Goal: Task Accomplishment & Management: Use online tool/utility

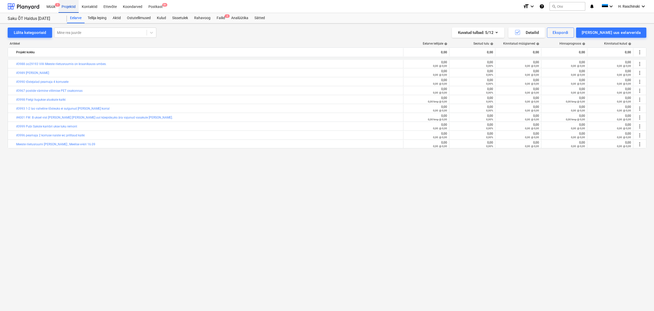
click at [69, 6] on div "Projektid" at bounding box center [68, 6] width 20 height 13
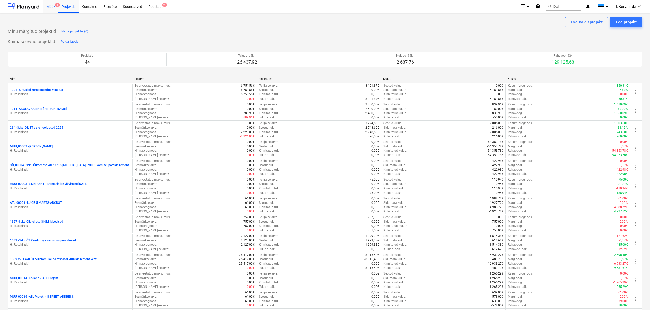
click at [53, 6] on div "Müük 1" at bounding box center [50, 6] width 15 height 13
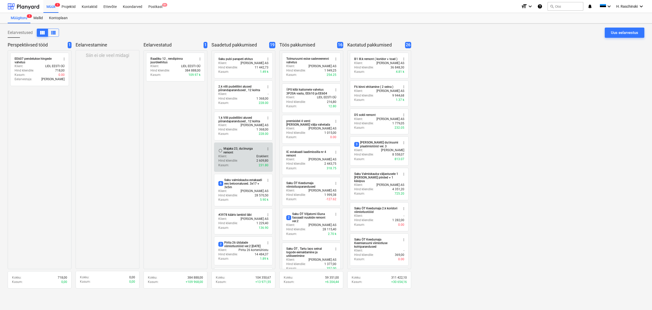
click at [245, 154] on div "Klient : Eraklient" at bounding box center [243, 156] width 50 height 4
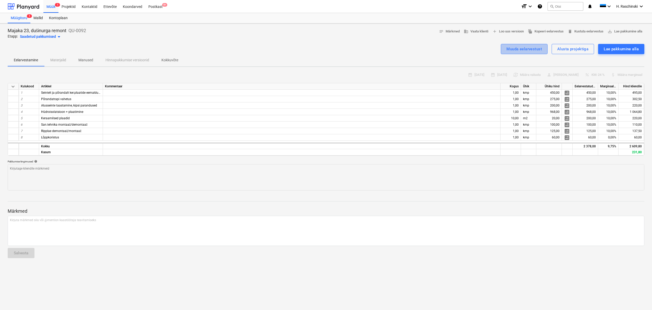
click at [512, 47] on div "Muuda eelarvestust" at bounding box center [523, 49] width 35 height 7
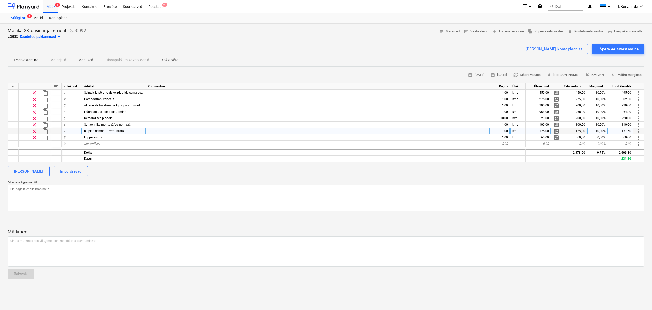
click at [128, 131] on div "Ripplae demontaaž/montaaž" at bounding box center [114, 131] width 64 height 6
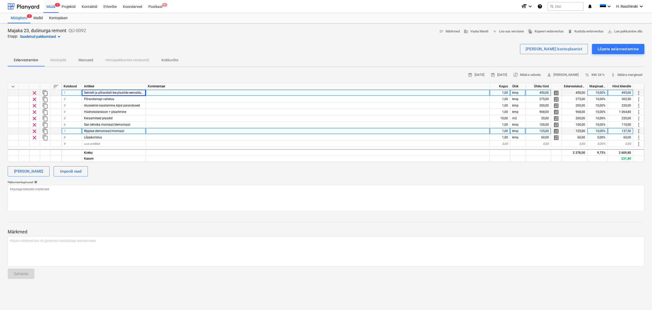
click at [25, 92] on div at bounding box center [24, 93] width 11 height 6
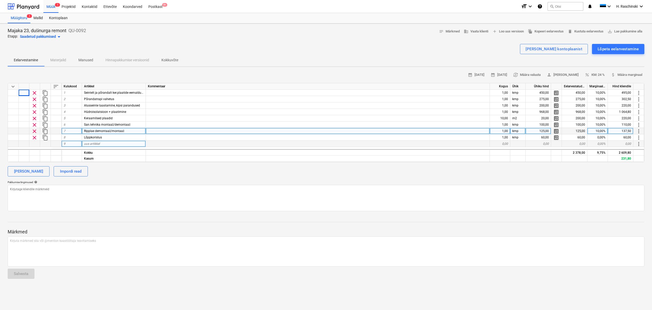
click at [123, 144] on div "uus artikkel" at bounding box center [114, 144] width 64 height 6
click at [29, 174] on div "[PERSON_NAME]" at bounding box center [28, 171] width 29 height 7
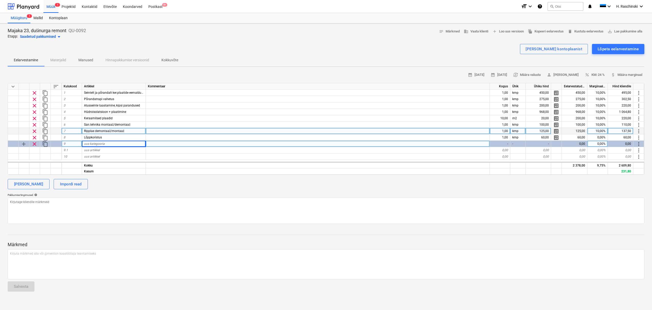
click at [34, 145] on span "clear" at bounding box center [34, 144] width 6 height 6
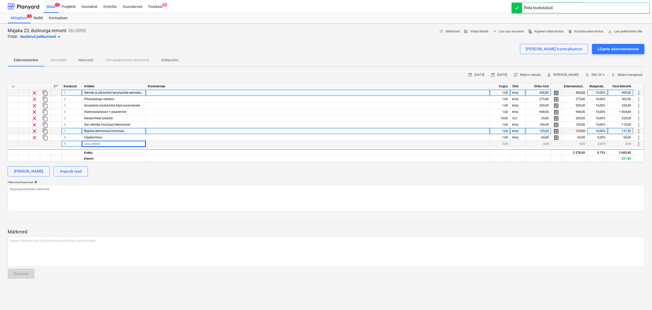
click at [112, 90] on div "Seintelt ja põrandalt ker.plaatide eemaldus ja utiliseerimine" at bounding box center [114, 93] width 64 height 6
click at [34, 171] on div "[PERSON_NAME]" at bounding box center [28, 171] width 29 height 7
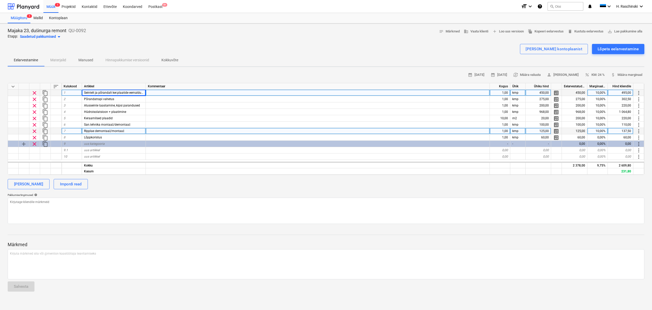
drag, startPoint x: 45, startPoint y: 144, endPoint x: 47, endPoint y: 91, distance: 52.6
click at [47, 91] on div "keyboard_arrow_down sort Kulukood Artikkel Kommentaar Kogus Ühik Ühiku hind Eel…" at bounding box center [326, 129] width 637 height 92
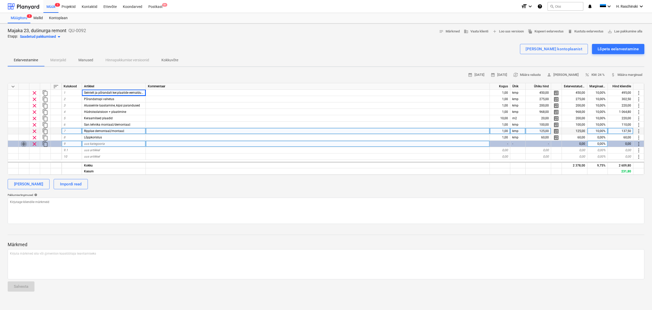
click at [25, 145] on span "add" at bounding box center [24, 144] width 6 height 6
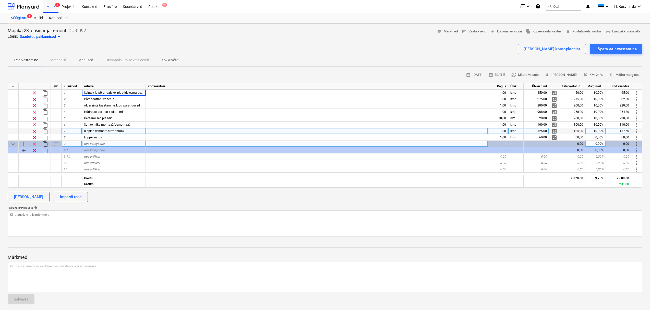
click at [57, 144] on div "sort" at bounding box center [56, 144] width 11 height 6
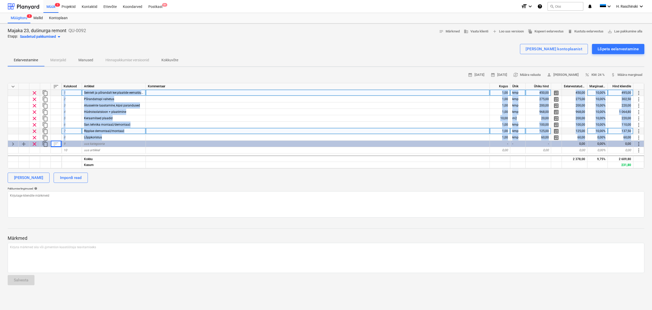
drag, startPoint x: 55, startPoint y: 143, endPoint x: 53, endPoint y: 90, distance: 52.4
click at [53, 90] on div "keyboard_arrow_down sort Kulukood Artikkel Kommentaar Kogus Ühik Ühiku hind Eel…" at bounding box center [326, 126] width 637 height 86
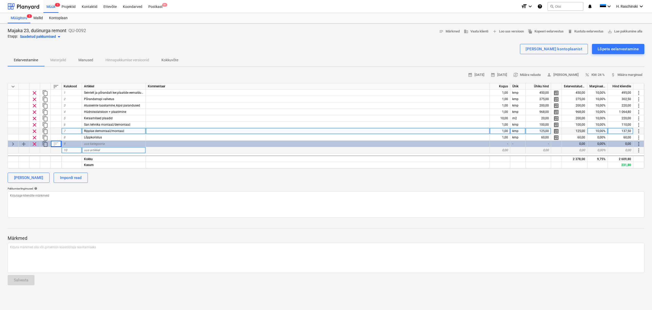
click at [95, 151] on span "uus artikkel" at bounding box center [92, 150] width 16 height 4
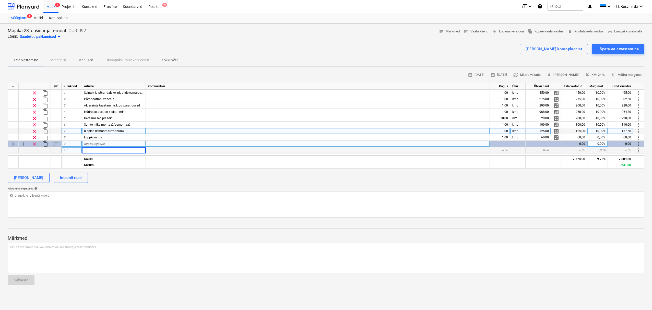
click at [57, 145] on div "sort" at bounding box center [56, 144] width 11 height 6
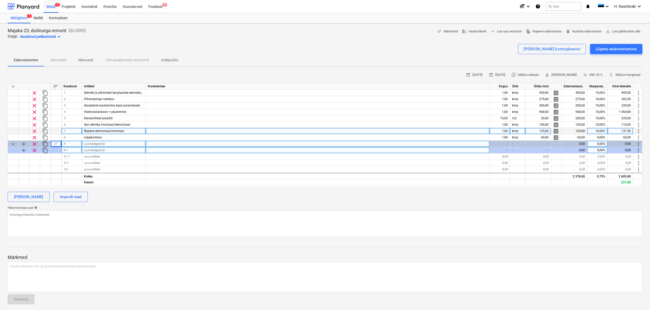
drag, startPoint x: 57, startPoint y: 141, endPoint x: 55, endPoint y: 143, distance: 2.8
click at [55, 143] on div "sort" at bounding box center [56, 144] width 11 height 6
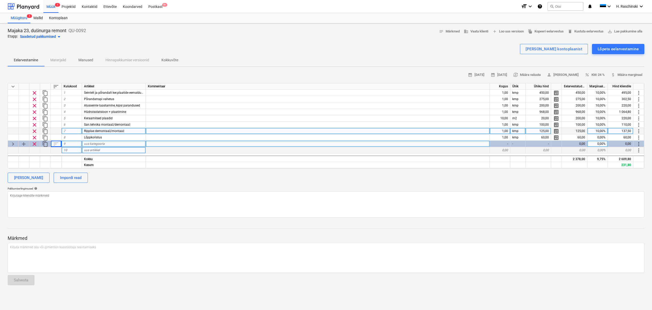
click at [55, 143] on div "sort" at bounding box center [56, 144] width 11 height 6
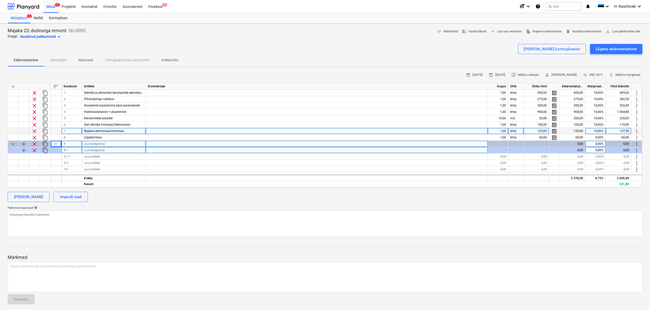
click at [55, 143] on div "sort" at bounding box center [56, 144] width 11 height 6
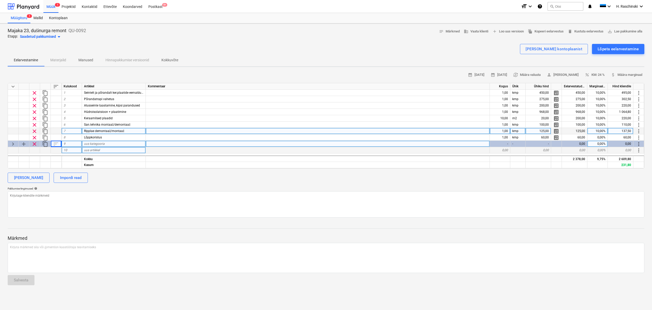
click at [55, 143] on div "sort" at bounding box center [56, 144] width 11 height 6
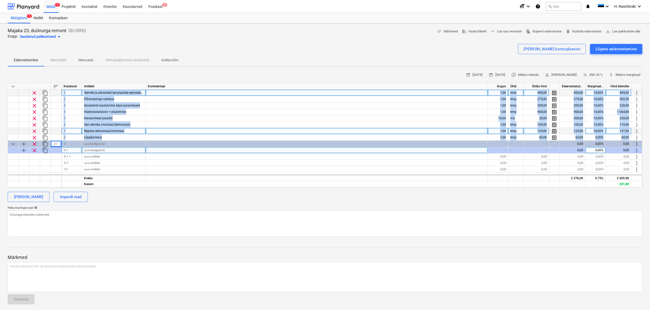
drag, startPoint x: 55, startPoint y: 143, endPoint x: 54, endPoint y: 93, distance: 49.8
click at [54, 93] on div "keyboard_arrow_down sort Kulukood Artikkel Kommentaar Kogus Ühik Ühiku hind Eel…" at bounding box center [325, 135] width 635 height 105
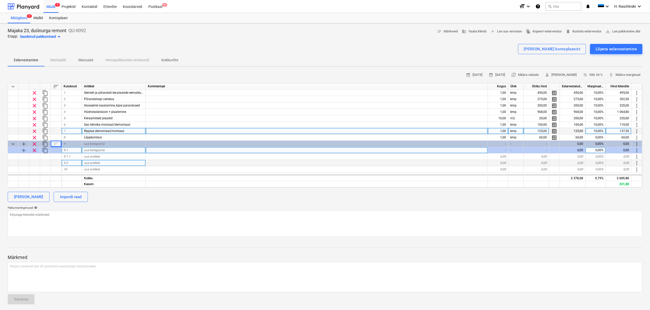
click at [170, 164] on div at bounding box center [317, 163] width 342 height 6
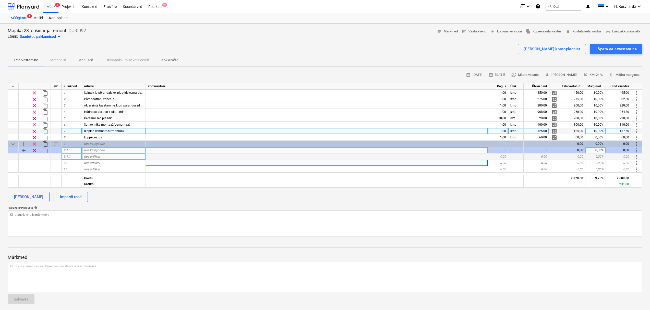
click at [104, 157] on div "uus artikkel" at bounding box center [114, 156] width 64 height 6
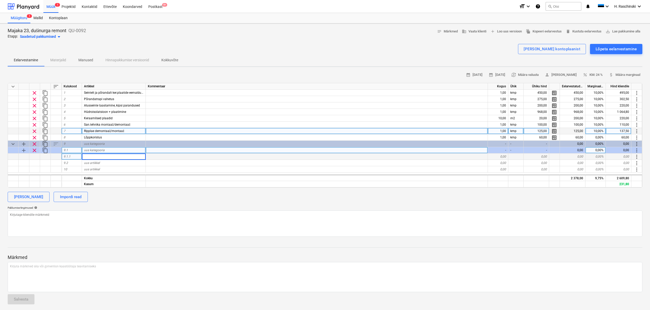
click at [33, 150] on span "clear" at bounding box center [34, 150] width 6 height 6
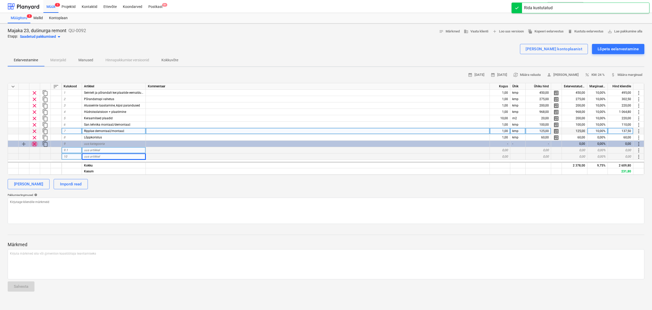
click at [35, 146] on span "clear" at bounding box center [34, 144] width 6 height 6
type textarea "x"
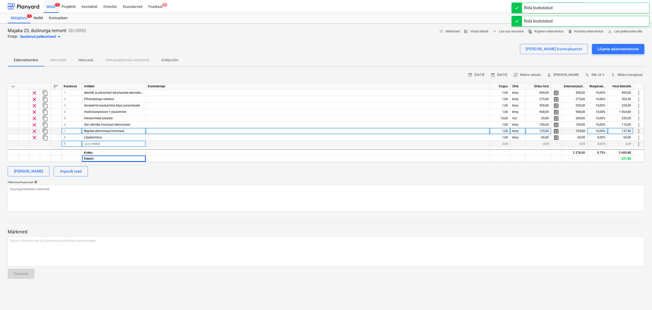
click at [92, 145] on span "uus artikkel" at bounding box center [92, 144] width 16 height 4
type input "PESURUUM 1"
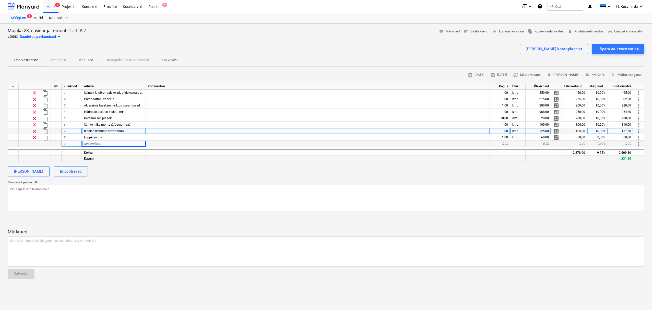
click at [126, 157] on div "Kasum" at bounding box center [114, 158] width 64 height 6
type textarea "x"
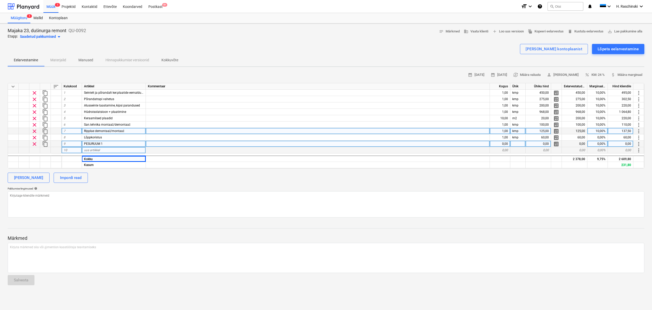
click at [106, 151] on div "uus artikkel" at bounding box center [114, 150] width 64 height 6
type input "PESURUUM 2"
click at [101, 181] on div "[PERSON_NAME] Impordi read" at bounding box center [326, 178] width 637 height 10
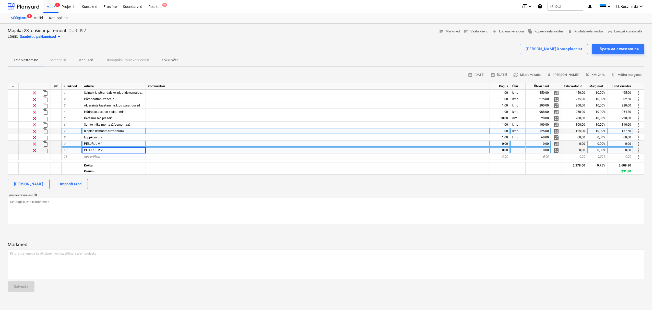
click at [113, 144] on div "PESURUUM 1" at bounding box center [114, 144] width 64 height 6
click at [16, 144] on div at bounding box center [13, 144] width 11 height 6
click at [95, 146] on div "PESURUUM 1" at bounding box center [114, 144] width 64 height 6
click at [55, 144] on div at bounding box center [56, 144] width 11 height 6
click at [45, 145] on span "content_copy" at bounding box center [45, 144] width 6 height 6
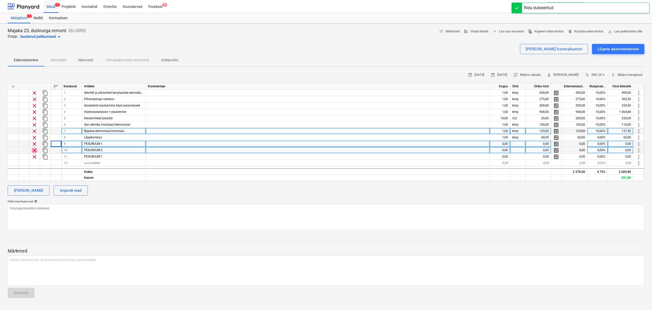
click at [36, 150] on span "clear" at bounding box center [34, 150] width 6 height 6
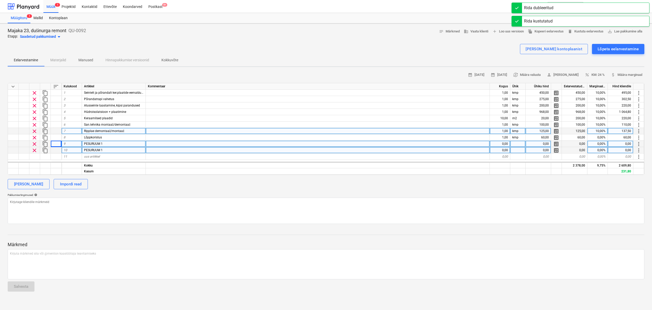
click at [105, 145] on div "PESURUUM 1" at bounding box center [114, 144] width 64 height 6
click at [640, 145] on span "more_vert" at bounding box center [638, 144] width 6 height 6
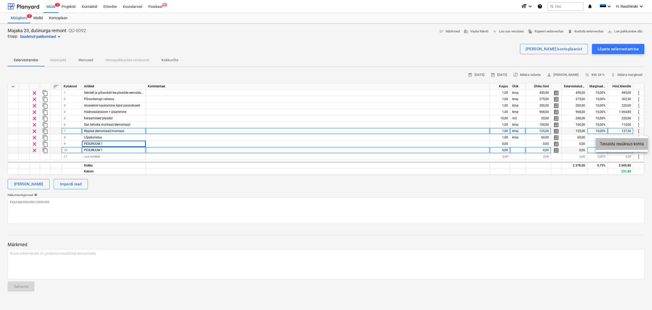
click at [639, 145] on li "Teisalda reaüksus kohta" at bounding box center [622, 144] width 52 height 12
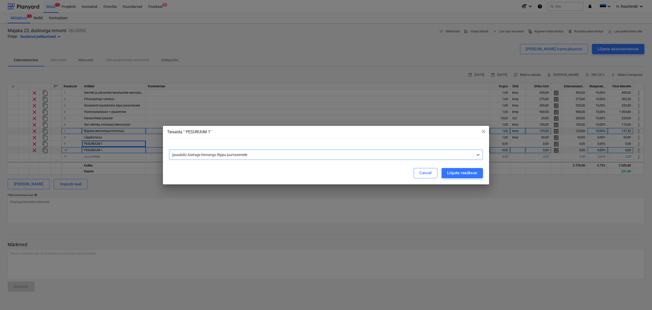
click at [302, 152] on div "(puudub) Asetage hinnangu lõppu juurtasemele" at bounding box center [321, 154] width 304 height 7
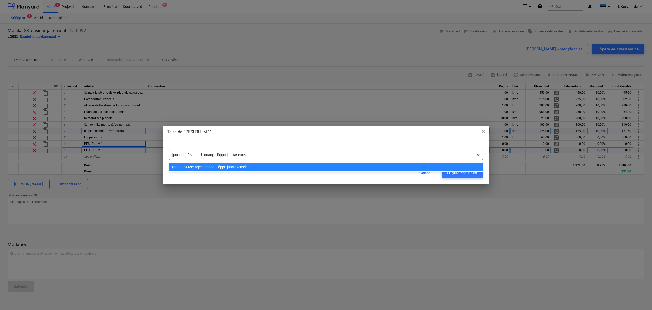
click at [303, 154] on div at bounding box center [321, 154] width 299 height 5
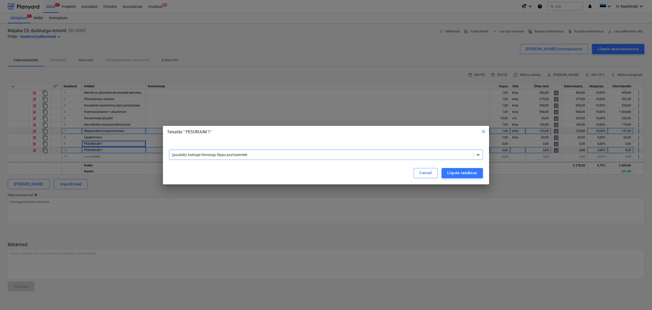
click at [478, 155] on icon at bounding box center [477, 155] width 3 height 2
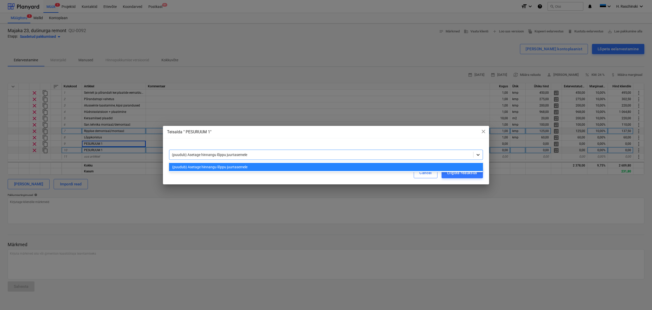
click at [478, 155] on icon at bounding box center [477, 155] width 3 height 2
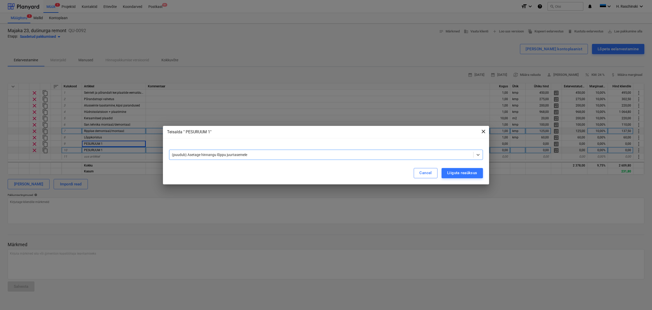
click at [483, 132] on span "close" at bounding box center [483, 131] width 6 height 6
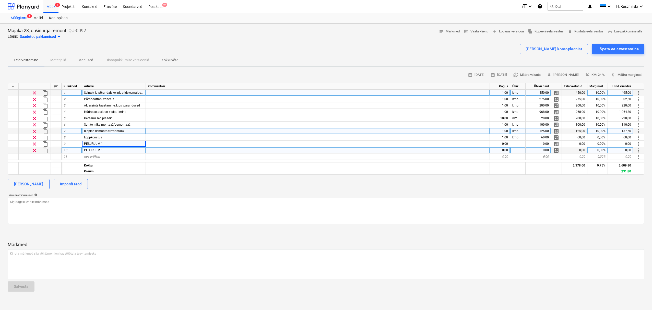
drag, startPoint x: 638, startPoint y: 144, endPoint x: 633, endPoint y: 90, distance: 54.1
click at [633, 90] on div "keyboard_arrow_down sort Kulukood Artikkel Kommentaar Kogus Ühik Ühiku hind Eel…" at bounding box center [326, 129] width 637 height 92
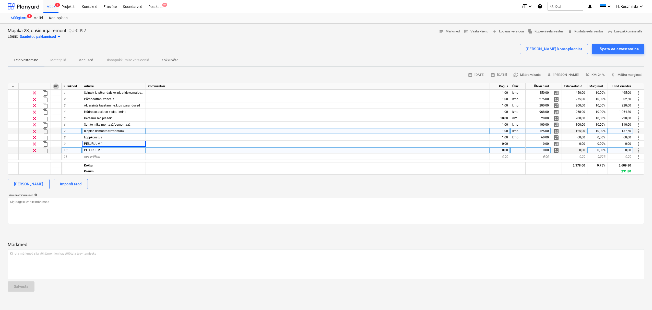
click at [56, 88] on span "sort" at bounding box center [56, 86] width 6 height 6
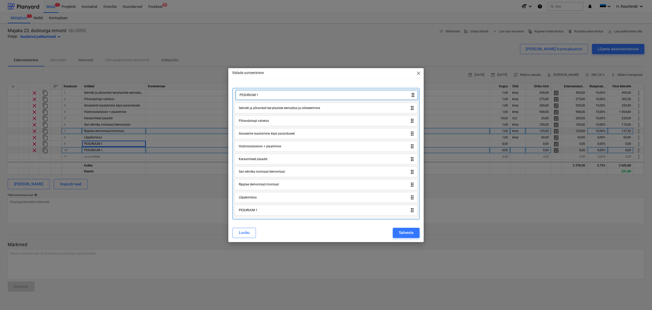
drag, startPoint x: 263, startPoint y: 200, endPoint x: 264, endPoint y: 95, distance: 104.2
click at [264, 95] on div "Seintelt ja põrandalt ker.plaatide eemaldus ja utiliseerimine drag_indicator Põ…" at bounding box center [325, 154] width 187 height 132
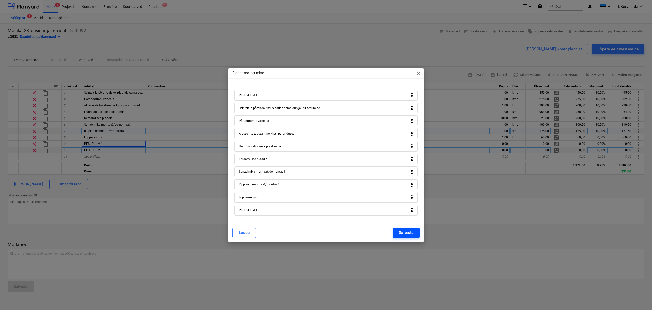
click at [405, 235] on div "Salvesta" at bounding box center [406, 232] width 15 height 7
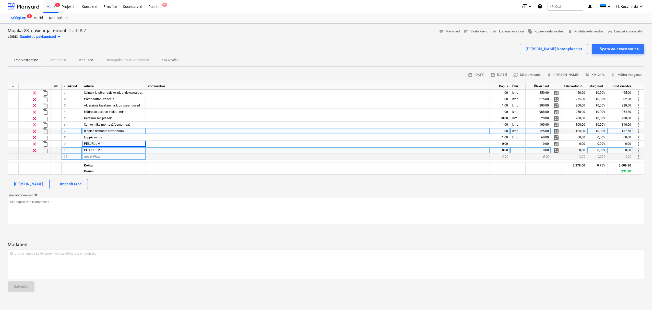
type textarea "x"
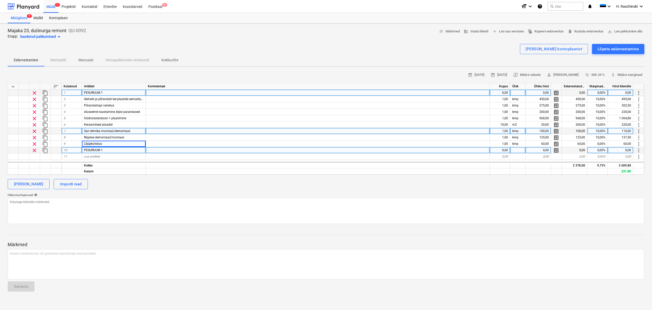
click at [498, 93] on div "0,00" at bounding box center [500, 93] width 20 height 6
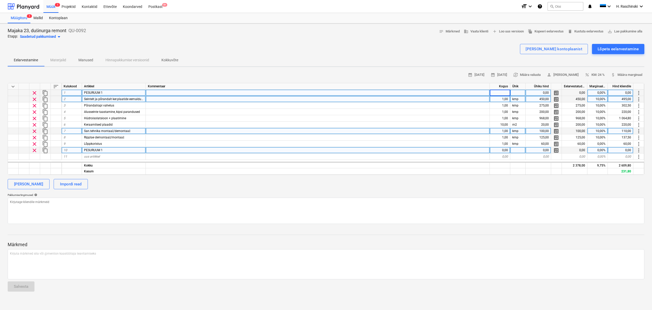
type input "1"
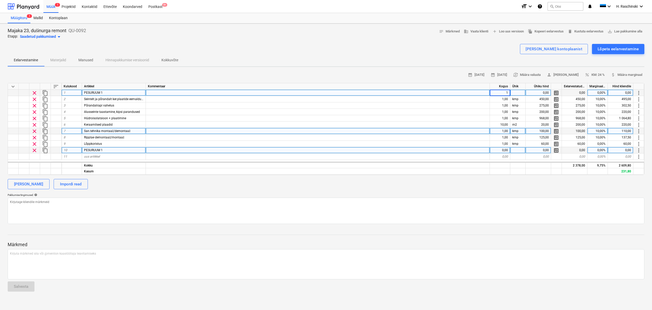
type textarea "x"
click at [395, 77] on div "calendar_month [DATE] calendar_month [DATE] currency_exchange Määra valuuta per…" at bounding box center [326, 75] width 637 height 8
click at [118, 148] on div "PESURUUM 1" at bounding box center [114, 150] width 64 height 6
type input "PESURUUM 2"
type textarea "x"
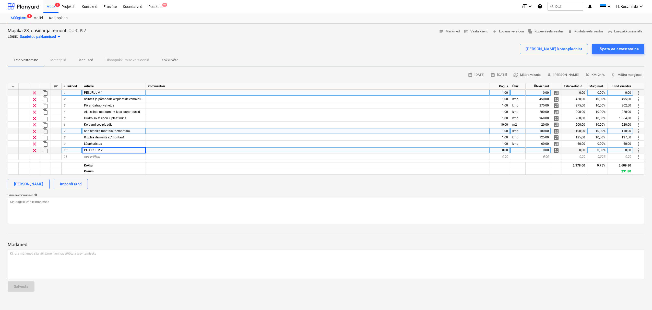
click at [155, 193] on div "Pakkumise tingimused help" at bounding box center [326, 194] width 637 height 3
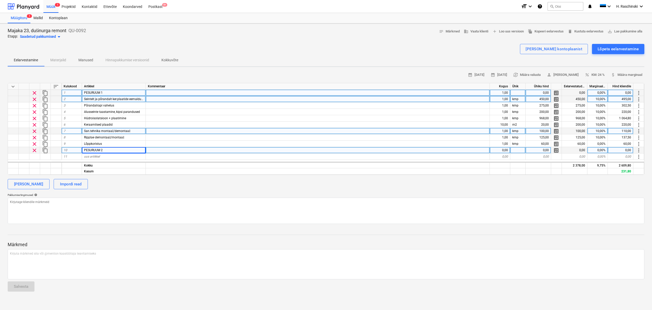
click at [110, 99] on span "Seintelt ja põrandalt ker.plaatide eemaldus ja utiliseerimine" at bounding box center [124, 99] width 81 height 4
click at [103, 158] on div "uus artikkel" at bounding box center [114, 156] width 64 height 6
type input "Seintelt ja põrandalt ker.plaatide eemaldus ja utiliseerimine"
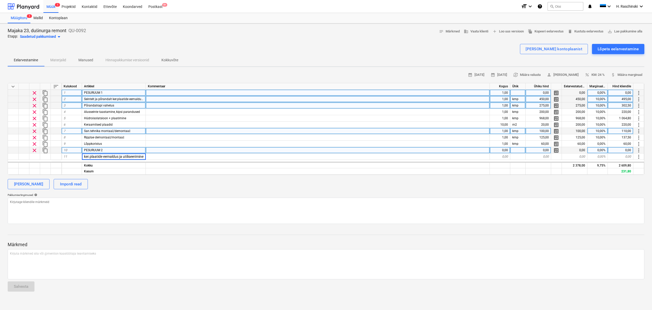
click at [115, 106] on div "Põrandatrapi vahetus" at bounding box center [114, 105] width 64 height 6
type textarea "x"
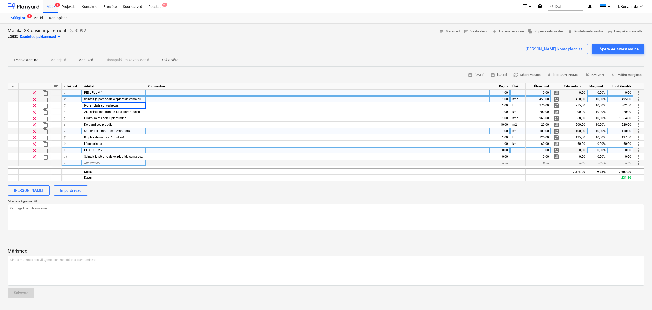
click at [96, 162] on span "uus artikkel" at bounding box center [92, 163] width 16 height 4
type input "Põrandatrapi vahetus"
type textarea "x"
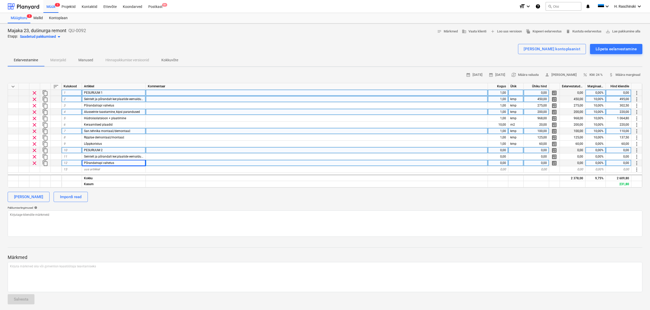
click at [117, 109] on div "Alusseinte taastamine, kipsi parandused" at bounding box center [114, 112] width 64 height 6
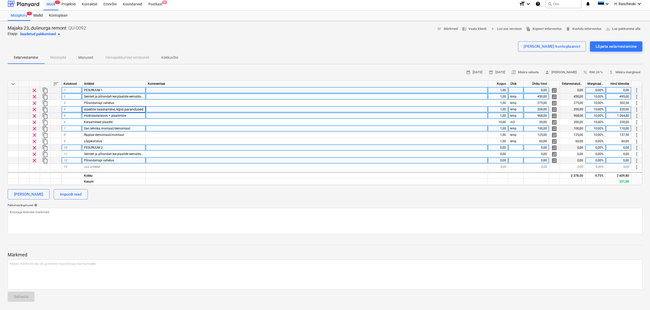
scroll to position [1, 0]
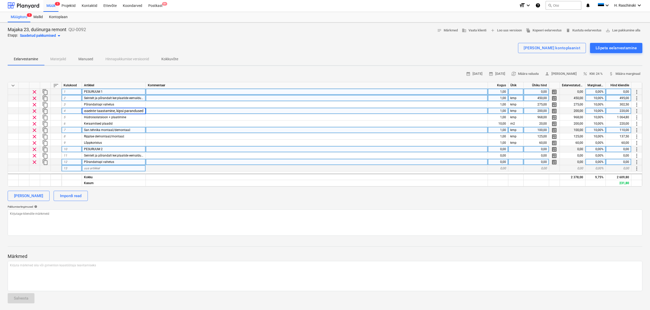
click at [108, 166] on div "uus artikkel" at bounding box center [114, 168] width 64 height 6
type input "Alusseinte taastamine, kipsi parandused"
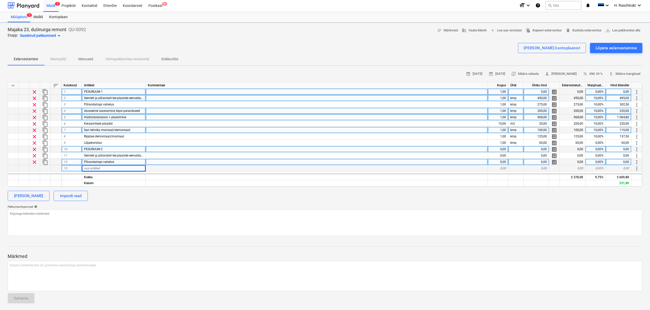
type textarea "x"
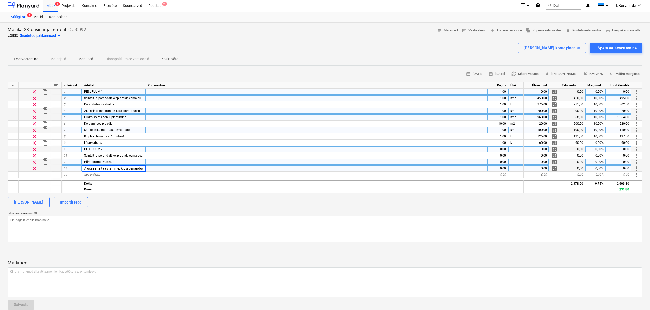
scroll to position [0, 5]
click at [118, 116] on span "Hüdroisolatsioon + plaatimine" at bounding box center [105, 117] width 42 height 4
click at [116, 173] on div "uus artikkel" at bounding box center [114, 175] width 64 height 6
type input "Hüdroisolatsioon + plaatimine"
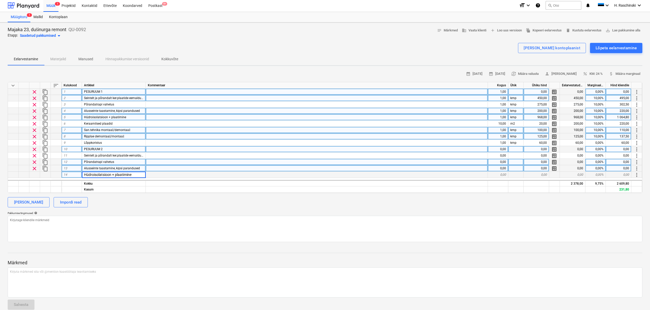
scroll to position [9, 0]
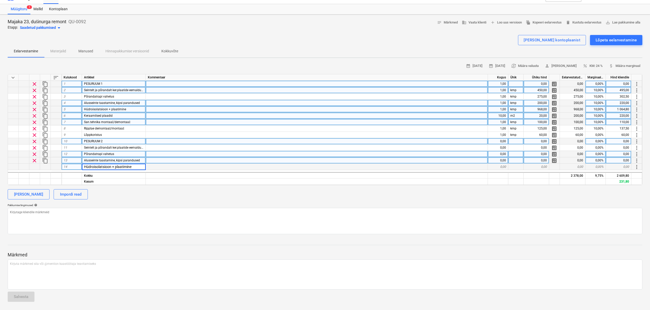
click at [117, 115] on div "Keraamilsed plaadid" at bounding box center [114, 116] width 64 height 6
type textarea "x"
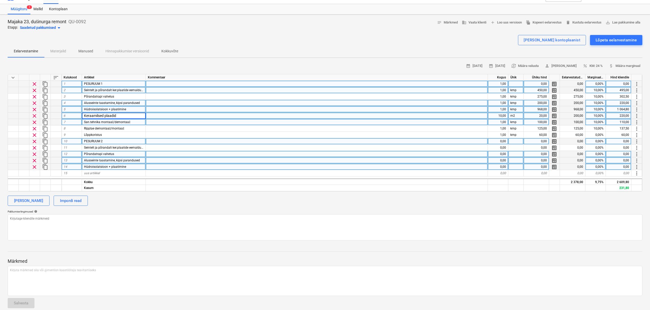
scroll to position [15, 0]
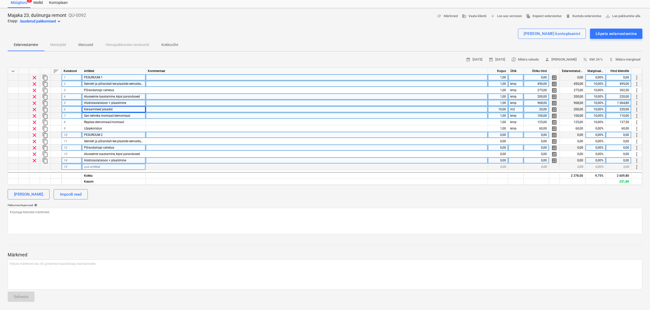
click at [109, 165] on div "uus artikkel" at bounding box center [114, 167] width 64 height 6
type input "Keraamilsed plaadid"
type textarea "x"
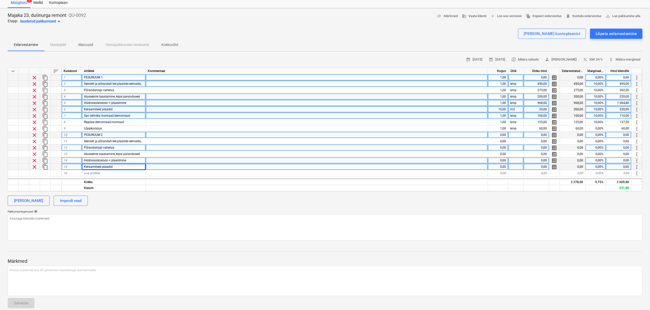
click at [131, 116] on div "San.tehnika montaaž/demontaaž" at bounding box center [114, 116] width 64 height 6
click at [101, 171] on div "uus artikkel" at bounding box center [114, 173] width 64 height 6
type input "San.tehnika montaaž/demontaaž"
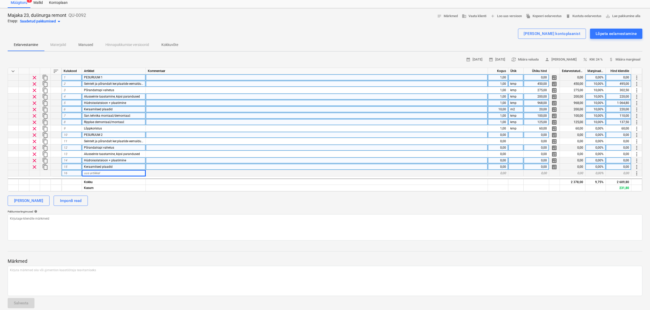
type textarea "x"
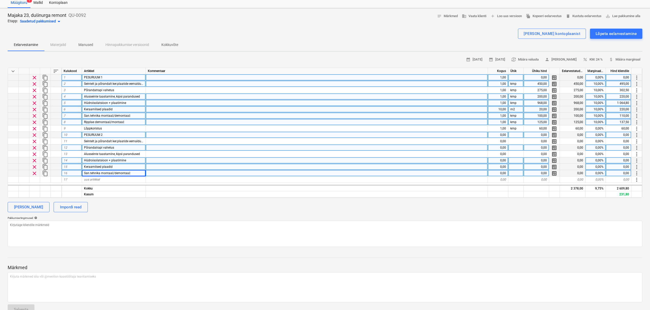
click at [122, 122] on span "Ripplae demontaaž/montaaž" at bounding box center [104, 122] width 40 height 4
click at [110, 179] on div "uus artikkel" at bounding box center [114, 179] width 64 height 6
type input "Ripplae demontaaž/montaaž"
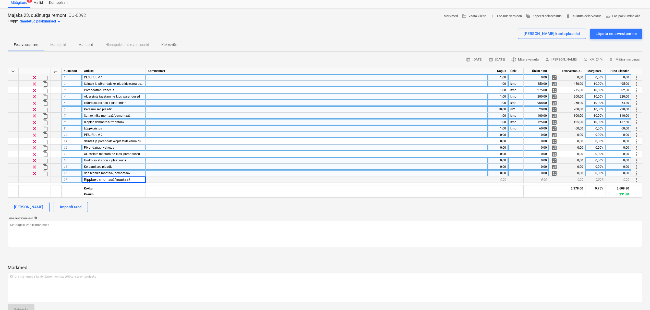
click at [126, 130] on div "Lõppkoristus" at bounding box center [114, 128] width 64 height 6
type textarea "x"
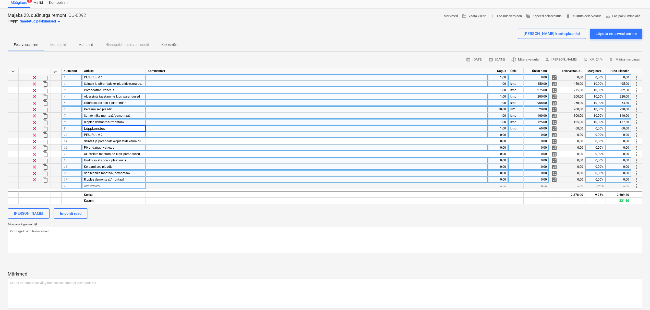
click at [106, 186] on div "uus artikkel" at bounding box center [114, 186] width 64 height 6
type input "Lõppkoristus"
click at [147, 215] on div "[PERSON_NAME] Impordi read" at bounding box center [325, 213] width 635 height 10
click at [498, 134] on div "0,00" at bounding box center [498, 135] width 20 height 6
type input "1"
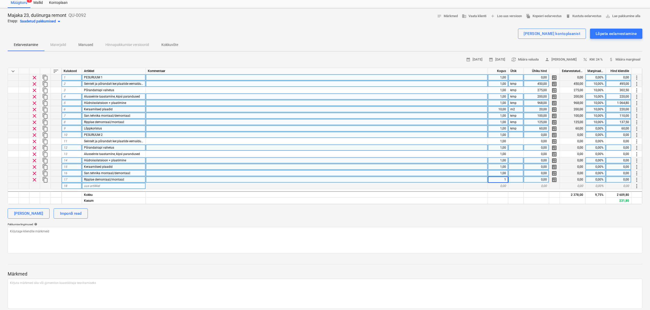
type textarea "x"
type input "kmp"
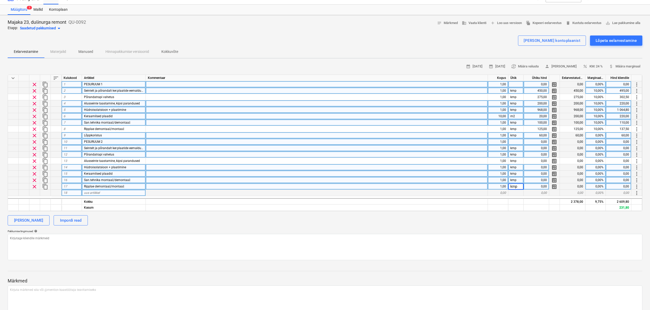
type textarea "x"
click at [543, 150] on div "0,00" at bounding box center [537, 148] width 26 height 6
type input "7"
type input "450"
type textarea "x"
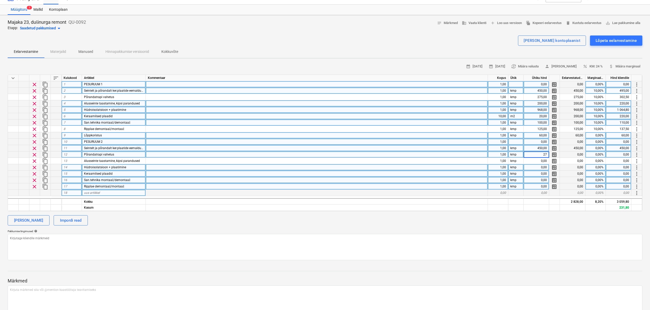
type input "275"
type textarea "x"
type input "200"
type textarea "x"
type input "968"
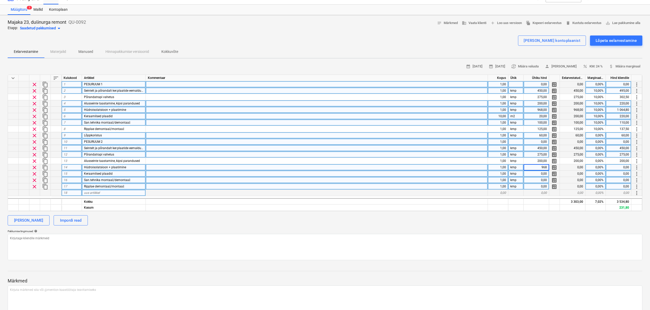
type textarea "x"
type input "20"
type textarea "x"
type input "10"
type textarea "x"
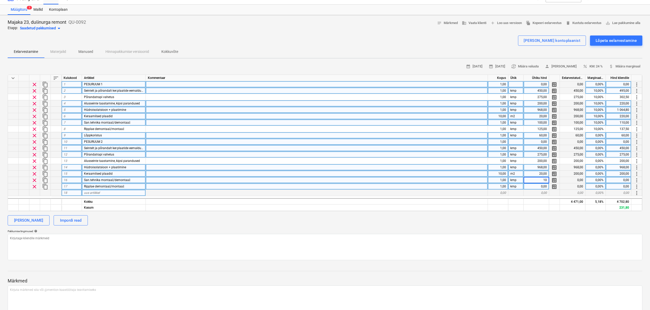
type input "100"
type textarea "x"
type input "125"
type textarea "x"
click at [113, 132] on div "Lõppkoristus" at bounding box center [114, 135] width 64 height 6
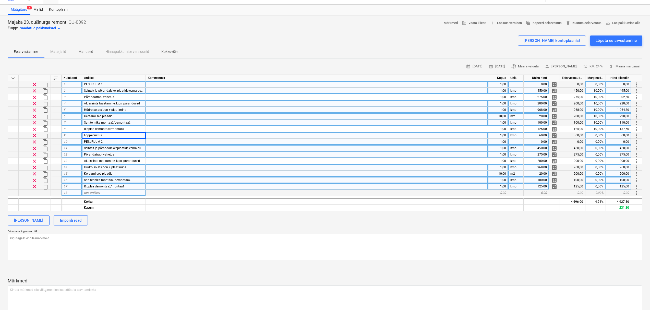
click at [112, 196] on div "uus artikkel" at bounding box center [114, 193] width 64 height 6
type input "Lõppkoristus"
click at [502, 193] on div "0,00" at bounding box center [498, 193] width 20 height 6
type textarea "x"
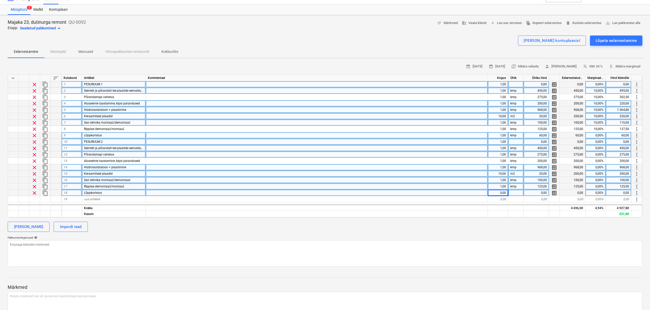
click at [515, 193] on div at bounding box center [515, 193] width 15 height 6
click at [502, 194] on div "0,00" at bounding box center [498, 193] width 20 height 6
type input "1"
type textarea "x"
click at [513, 194] on div at bounding box center [515, 193] width 15 height 6
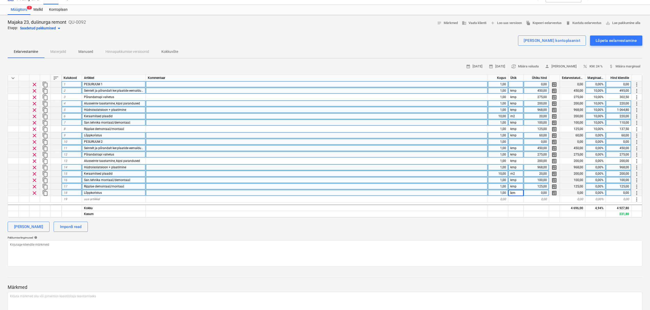
type input "kmp"
drag, startPoint x: 479, startPoint y: 236, endPoint x: 467, endPoint y: 230, distance: 14.2
click at [480, 236] on div "Pakkumise tingimused help" at bounding box center [325, 237] width 635 height 3
click at [121, 85] on div "PESURUUM 1" at bounding box center [114, 84] width 64 height 6
click at [124, 85] on input "PESURUUM 1" at bounding box center [114, 84] width 64 height 6
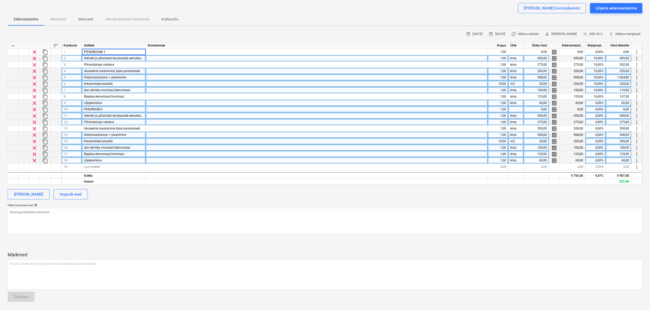
scroll to position [0, 0]
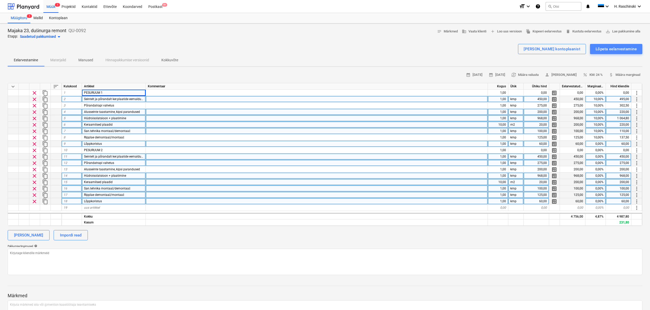
click at [620, 51] on div "Lõpeta eelarvestamine" at bounding box center [616, 49] width 41 height 7
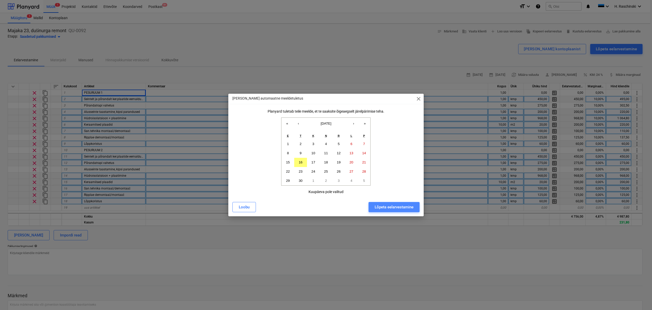
click at [403, 205] on div "Lõpeta eelarvestamine" at bounding box center [394, 207] width 39 height 7
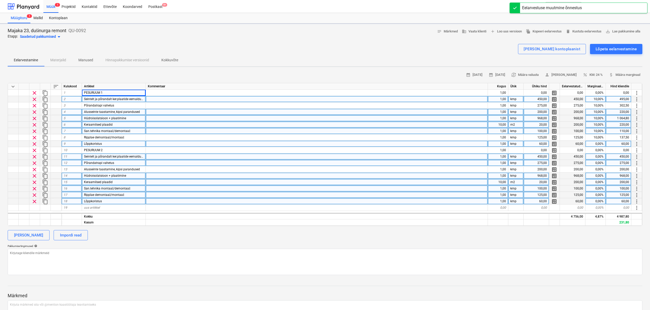
type textarea "x"
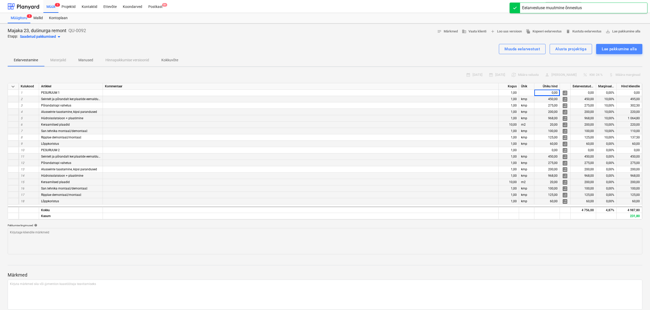
click at [608, 51] on div "Lae pakkumine alla" at bounding box center [619, 49] width 35 height 7
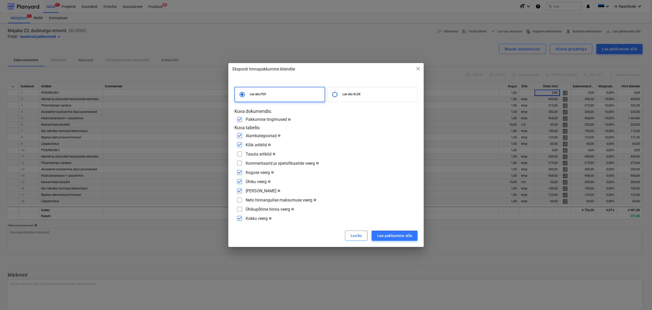
click at [241, 154] on input "checkbox" at bounding box center [239, 154] width 8 height 8
checkbox input "true"
click at [386, 236] on div "Lae pakkumine alla" at bounding box center [394, 235] width 35 height 7
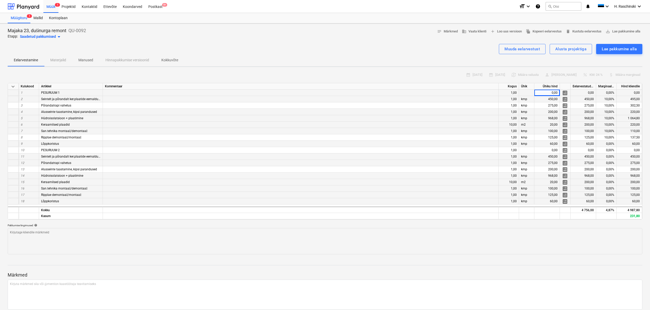
click at [527, 93] on div at bounding box center [526, 93] width 15 height 6
click at [532, 90] on div at bounding box center [526, 93] width 15 height 6
click at [530, 92] on div at bounding box center [526, 93] width 15 height 6
click at [75, 93] on div "PESURUUM 1" at bounding box center [71, 93] width 64 height 6
click at [532, 94] on div at bounding box center [526, 93] width 15 height 6
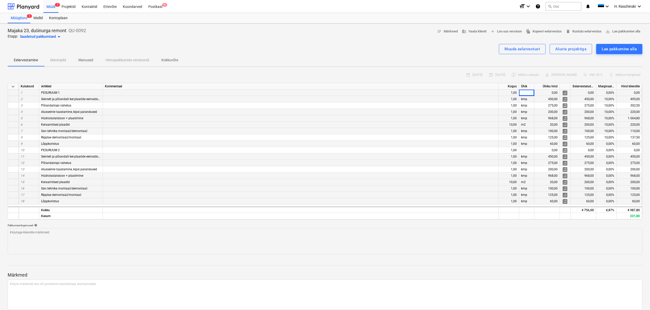
click at [525, 93] on div at bounding box center [526, 93] width 15 height 6
click at [64, 94] on div "PESURUUM 1" at bounding box center [71, 93] width 64 height 6
click at [510, 50] on div "Muuda eelarvestust" at bounding box center [522, 49] width 35 height 7
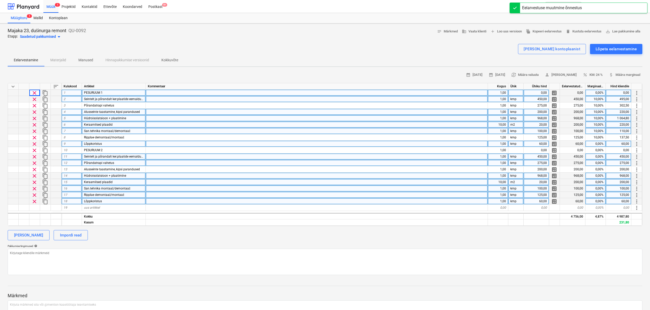
click at [133, 91] on div "PESURUUM 1" at bounding box center [114, 93] width 64 height 6
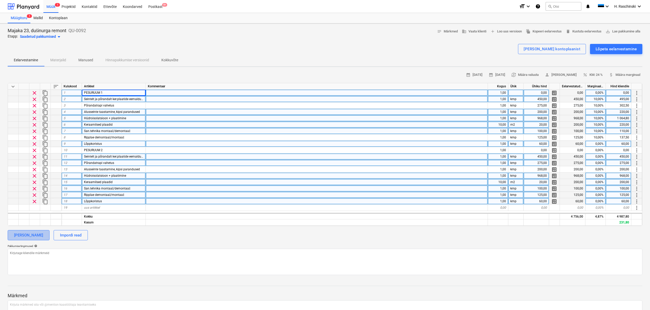
click at [32, 235] on div "[PERSON_NAME]" at bounding box center [28, 235] width 29 height 7
type textarea "x"
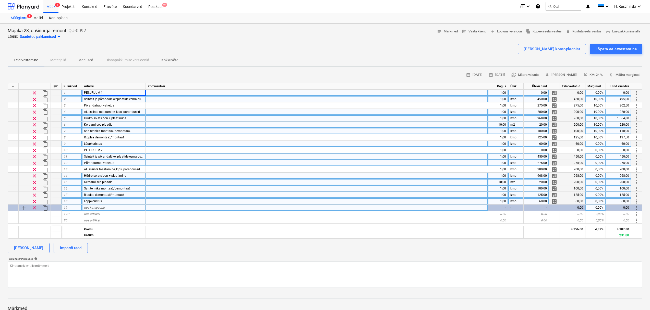
click at [102, 209] on span "uus kategooria" at bounding box center [94, 208] width 21 height 4
type input "p"
type input "PESURUUM 1"
type textarea "x"
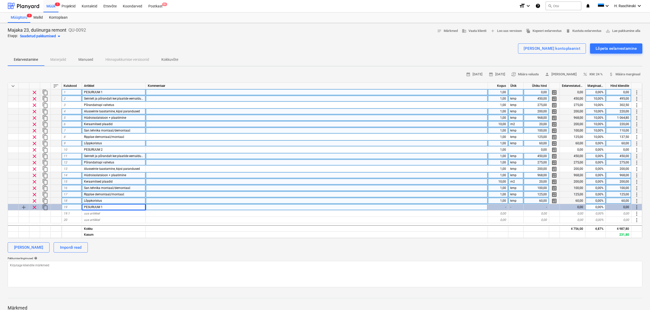
click at [637, 207] on span "more_vert" at bounding box center [637, 207] width 6 height 6
click at [631, 207] on li "Teisalda reaüksus kohta" at bounding box center [622, 207] width 52 height 12
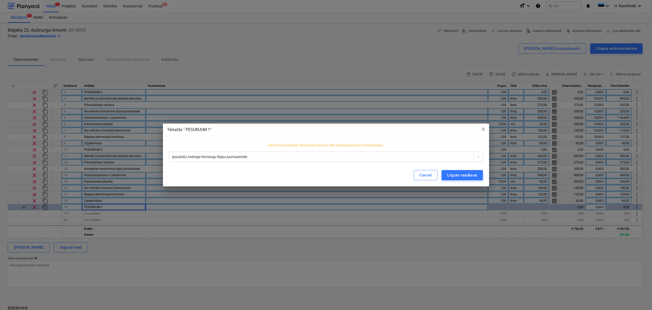
click at [409, 151] on div "See toiming teisaldab selle kategooria koos selle alamkategooriate ja reaüksust…" at bounding box center [326, 147] width 314 height 8
drag, startPoint x: 409, startPoint y: 151, endPoint x: 391, endPoint y: 154, distance: 17.8
click at [407, 152] on div "See toiming teisaldab selle kategooria koos selle alamkategooriate ja reaüksust…" at bounding box center [326, 152] width 326 height 23
click at [385, 152] on div "(puudub) Asetage hinnangu lõppu juurtasemele" at bounding box center [326, 157] width 314 height 10
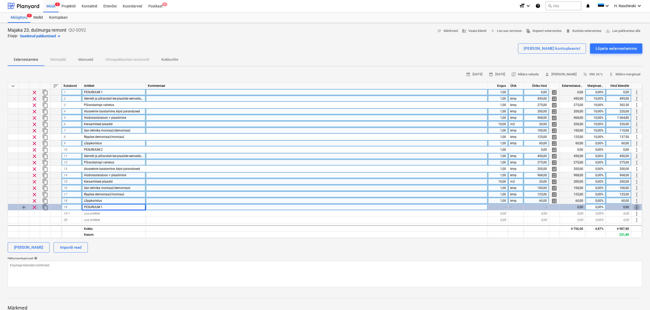
click at [25, 209] on span "add" at bounding box center [24, 207] width 6 height 6
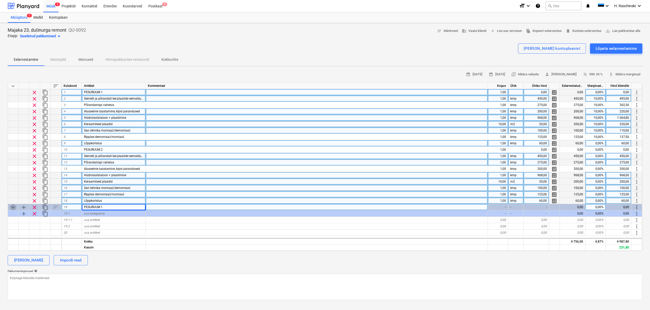
click at [15, 209] on span "keyboard_arrow_down" at bounding box center [13, 207] width 6 height 6
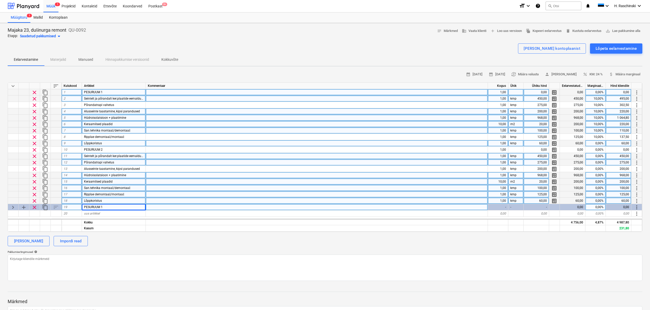
click at [12, 209] on span "keyboard_arrow_right" at bounding box center [13, 207] width 6 height 6
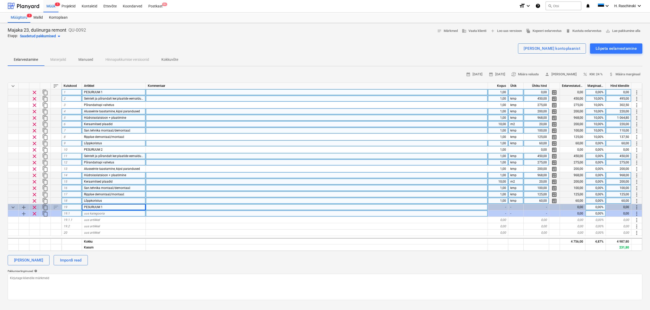
click at [35, 215] on span "clear" at bounding box center [34, 214] width 6 height 6
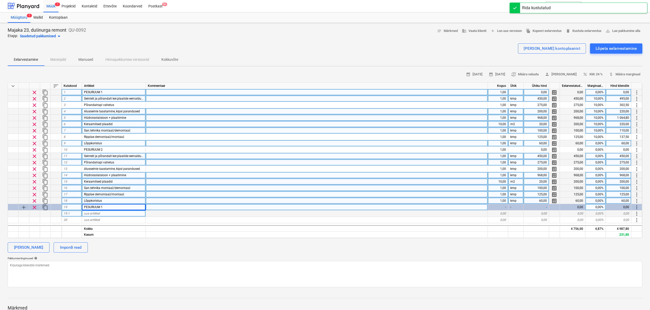
click at [107, 215] on div "uus artikkel" at bounding box center [114, 213] width 64 height 6
click at [638, 99] on span "more_vert" at bounding box center [637, 99] width 6 height 6
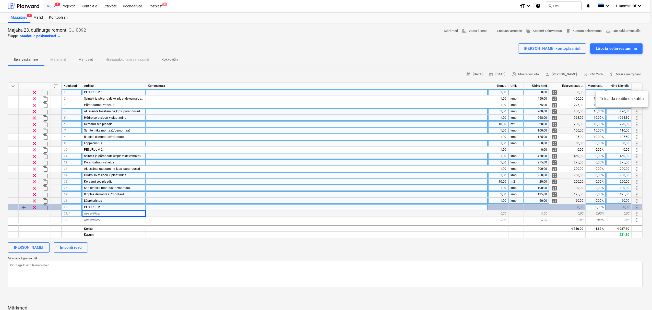
click at [628, 102] on li "Teisalda reaüksus kohta" at bounding box center [622, 99] width 52 height 12
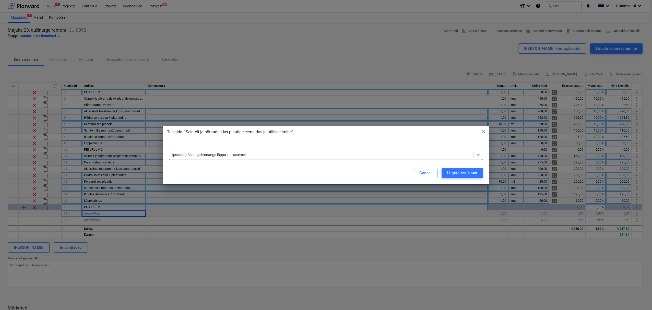
click at [275, 153] on div at bounding box center [321, 154] width 299 height 5
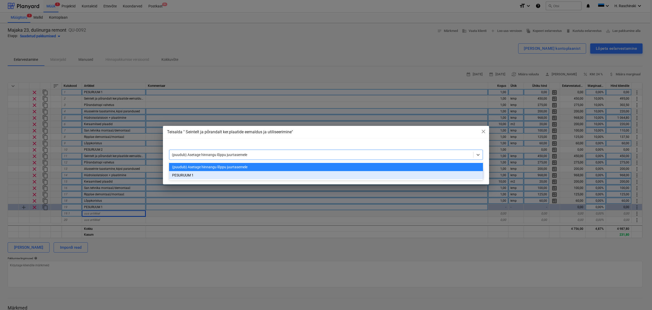
click at [227, 173] on div "PESURUUM 1" at bounding box center [326, 175] width 314 height 8
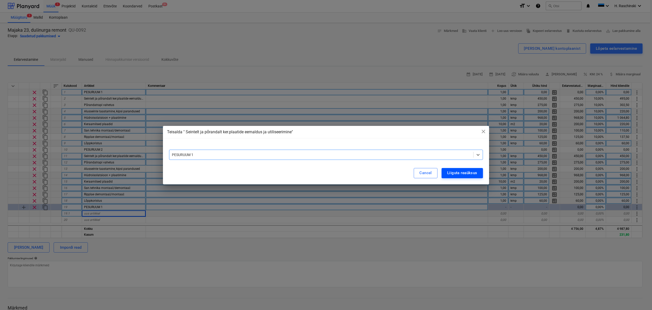
click at [456, 171] on div "Liiguta reaüksus" at bounding box center [462, 173] width 30 height 7
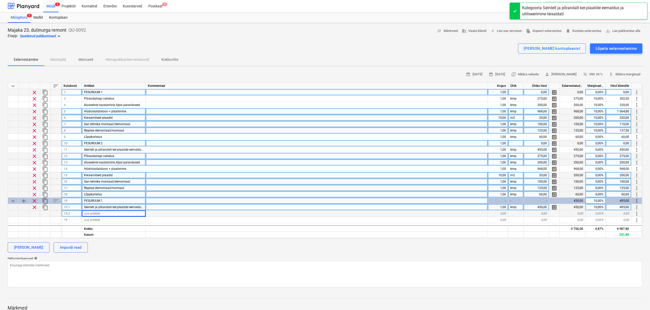
click at [111, 93] on div "PESURUUM 1" at bounding box center [114, 92] width 64 height 6
click at [32, 91] on span "clear" at bounding box center [34, 92] width 6 height 6
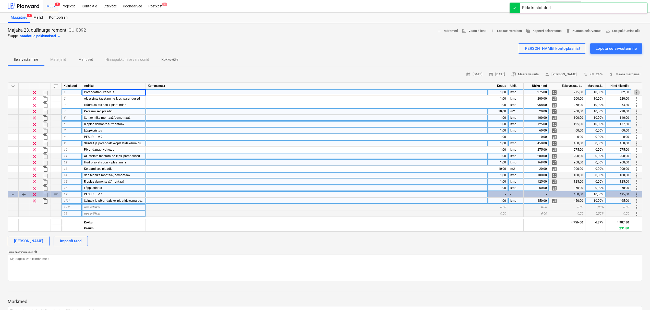
click at [637, 92] on span "more_vert" at bounding box center [637, 92] width 6 height 6
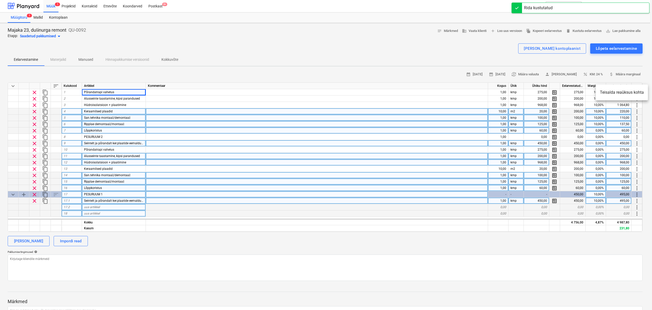
click at [635, 92] on li "Teisalda reaüksus kohta" at bounding box center [622, 93] width 52 height 12
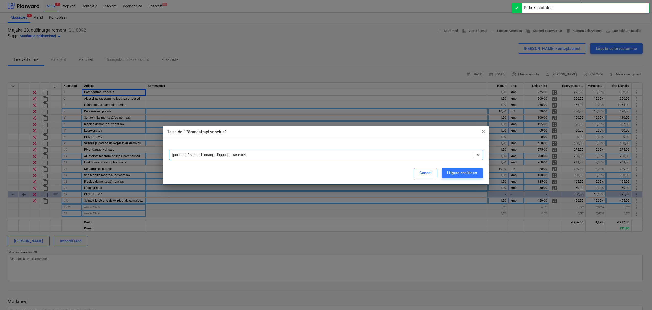
click at [370, 151] on div "(puudub) Asetage hinnangu lõppu juurtasemele" at bounding box center [321, 154] width 304 height 7
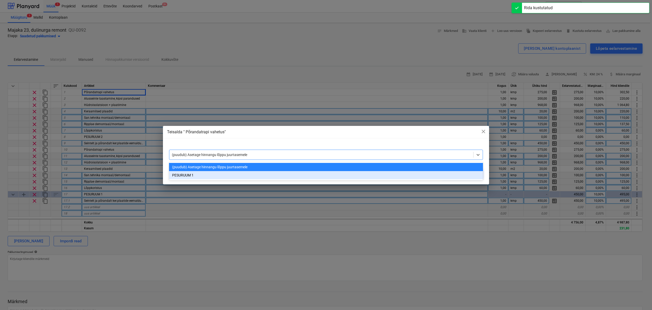
click at [192, 175] on div "PESURUUM 1" at bounding box center [326, 175] width 314 height 8
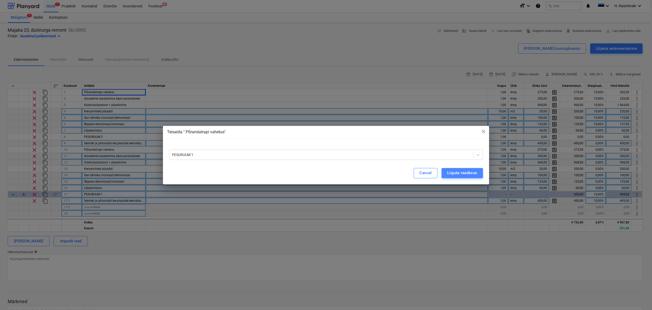
click at [465, 172] on div "Liiguta reaüksus" at bounding box center [462, 173] width 30 height 7
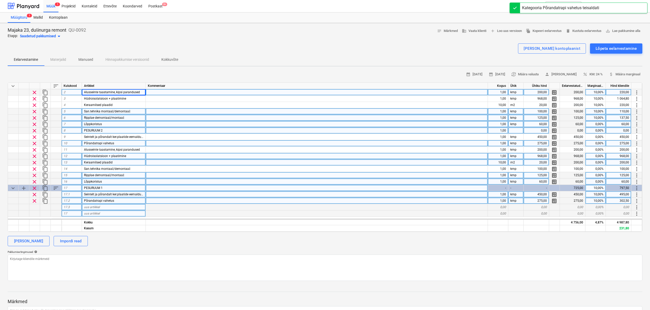
click at [638, 93] on span "more_vert" at bounding box center [637, 92] width 6 height 6
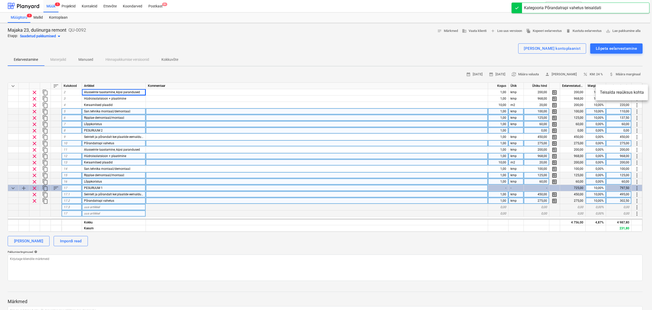
click at [619, 94] on li "Teisalda reaüksus kohta" at bounding box center [622, 93] width 52 height 12
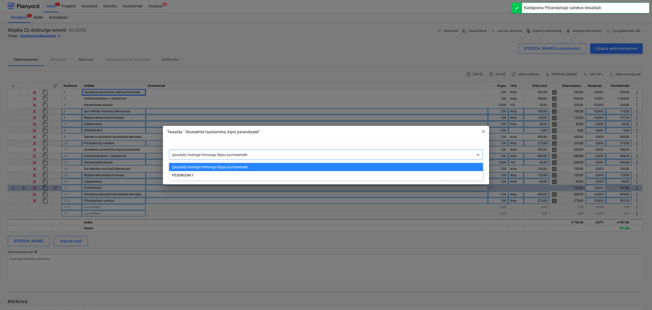
click at [275, 154] on div at bounding box center [321, 154] width 299 height 5
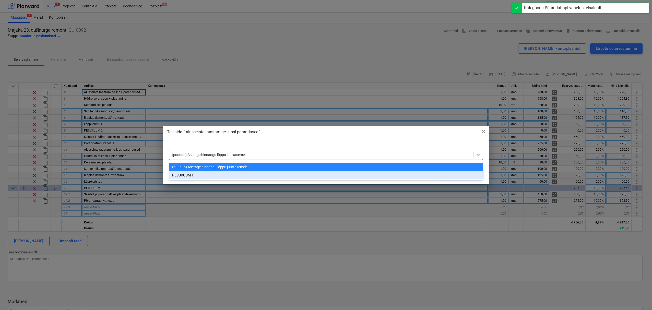
click at [185, 174] on div "PESURUUM 1" at bounding box center [326, 175] width 314 height 8
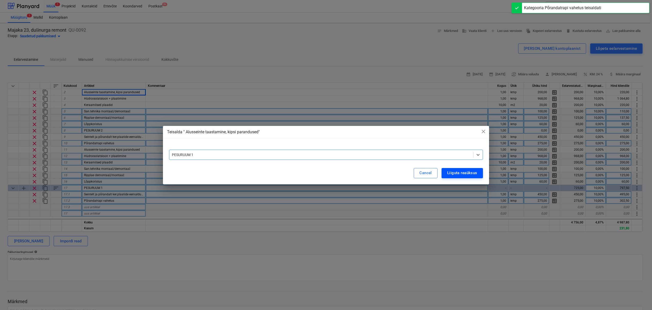
click at [469, 170] on div "Liiguta reaüksus" at bounding box center [462, 173] width 30 height 7
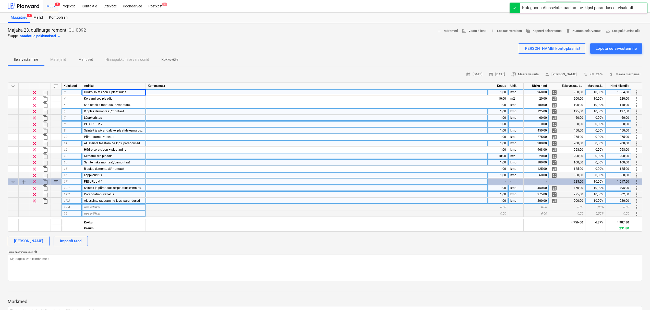
click at [638, 92] on span "more_vert" at bounding box center [637, 92] width 6 height 6
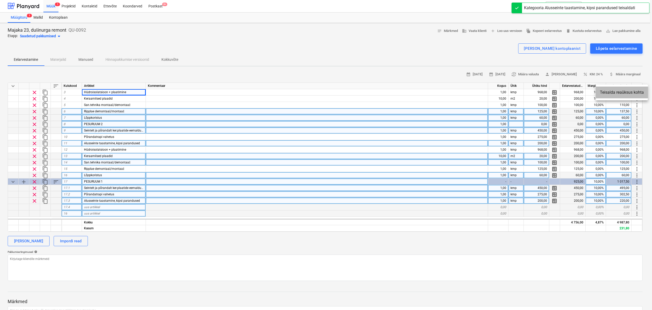
click at [608, 93] on li "Teisalda reaüksus kohta" at bounding box center [622, 93] width 52 height 12
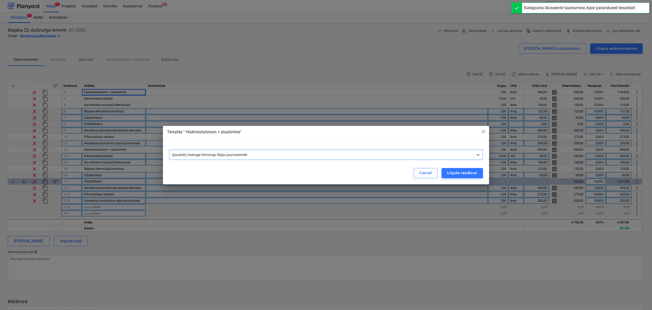
click at [269, 158] on div "(puudub) Asetage hinnangu lõppu juurtasemele" at bounding box center [321, 154] width 304 height 7
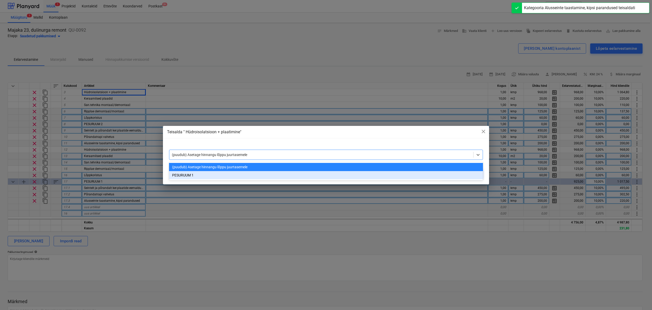
click at [181, 176] on div "PESURUUM 1" at bounding box center [326, 175] width 314 height 8
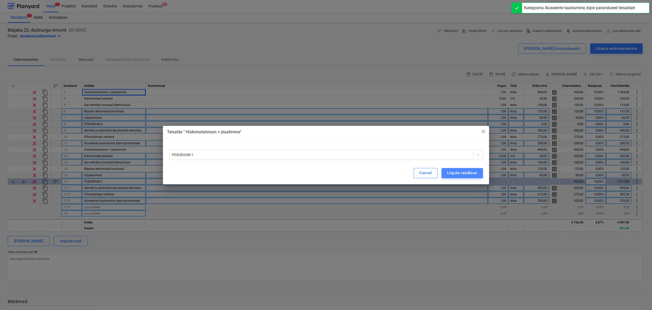
click at [449, 173] on div "Liiguta reaüksus" at bounding box center [462, 173] width 30 height 7
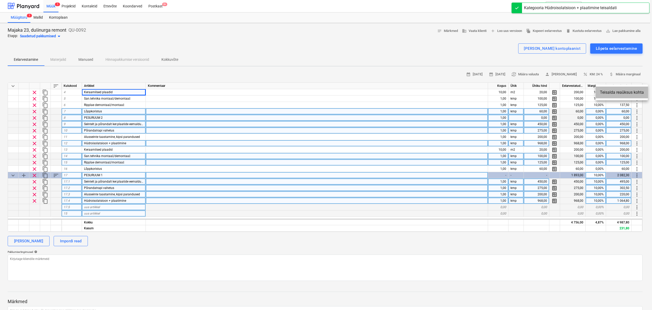
drag, startPoint x: 607, startPoint y: 94, endPoint x: 443, endPoint y: 119, distance: 166.4
click at [607, 94] on li "Teisalda reaüksus kohta" at bounding box center [622, 93] width 52 height 12
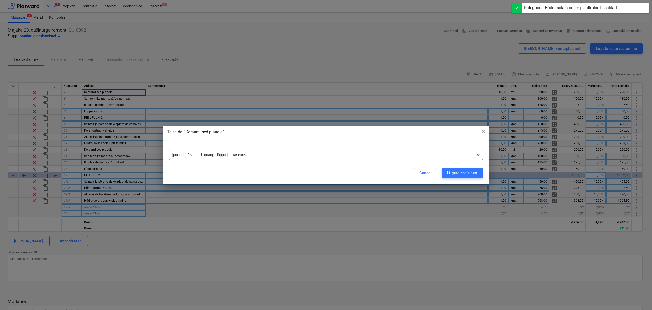
click at [289, 158] on div "(puudub) Asetage hinnangu lõppu juurtasemele" at bounding box center [321, 154] width 304 height 7
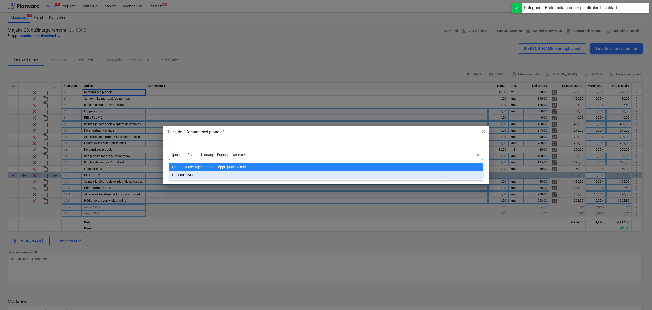
click at [221, 175] on div "PESURUUM 1" at bounding box center [326, 175] width 314 height 8
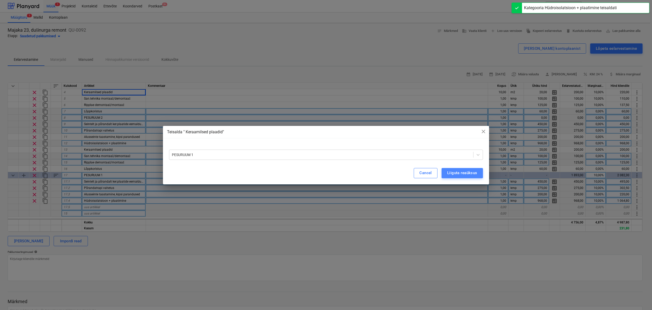
click at [453, 172] on div "Liiguta reaüksus" at bounding box center [462, 173] width 30 height 7
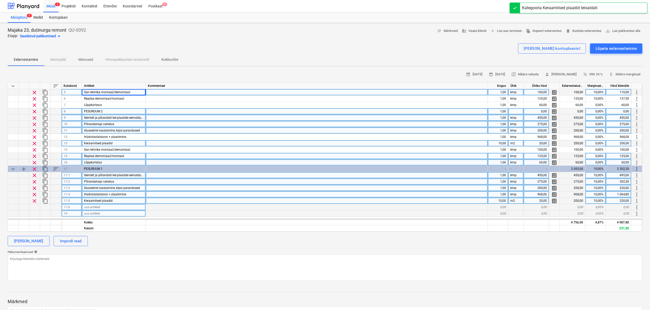
click at [637, 92] on span "more_vert" at bounding box center [637, 92] width 6 height 6
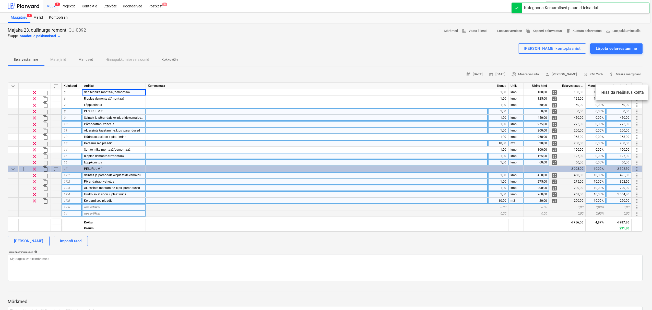
click at [616, 95] on li "Teisalda reaüksus kohta" at bounding box center [622, 93] width 52 height 12
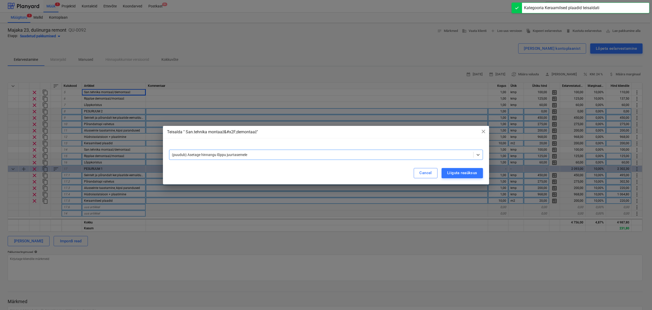
drag, startPoint x: 428, startPoint y: 157, endPoint x: 388, endPoint y: 161, distance: 41.0
click at [428, 157] on div "(puudub) Asetage hinnangu lõppu juurtasemele" at bounding box center [321, 154] width 304 height 7
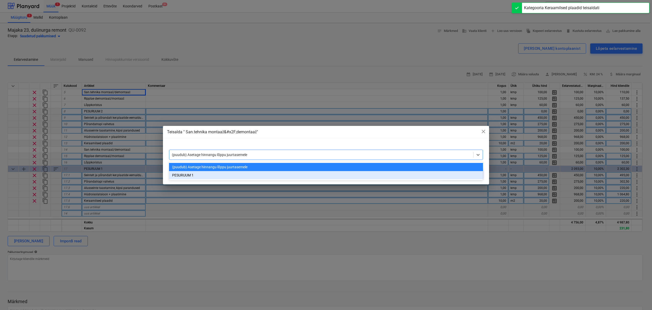
click at [241, 175] on div "PESURUUM 1" at bounding box center [326, 175] width 314 height 8
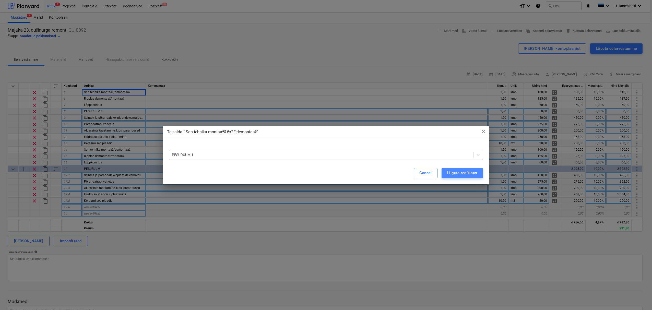
click at [455, 174] on div "Liiguta reaüksus" at bounding box center [462, 173] width 30 height 7
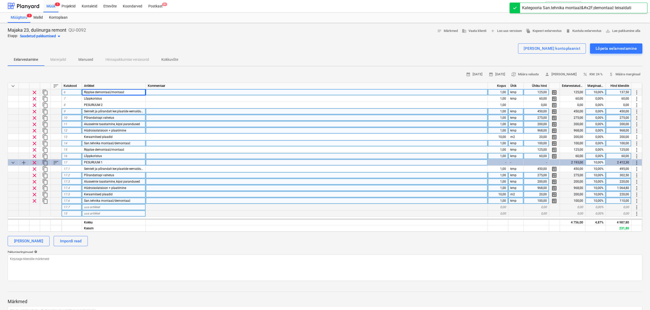
click at [637, 93] on span "more_vert" at bounding box center [637, 92] width 6 height 6
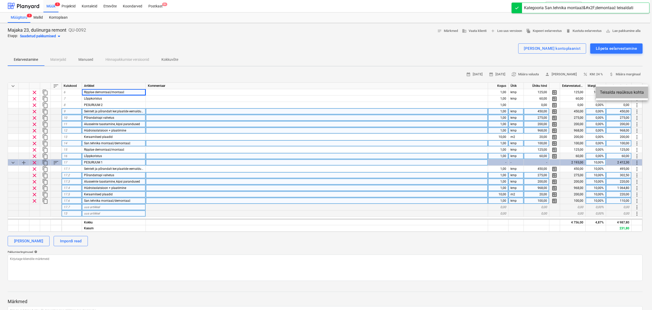
click at [623, 93] on li "Teisalda reaüksus kohta" at bounding box center [622, 93] width 52 height 12
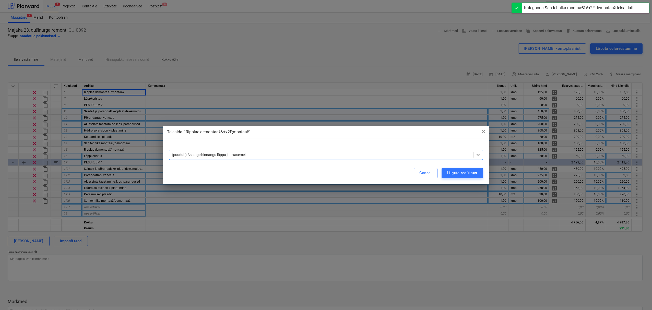
drag, startPoint x: 425, startPoint y: 156, endPoint x: 382, endPoint y: 156, distance: 43.4
click at [421, 156] on div at bounding box center [321, 154] width 299 height 5
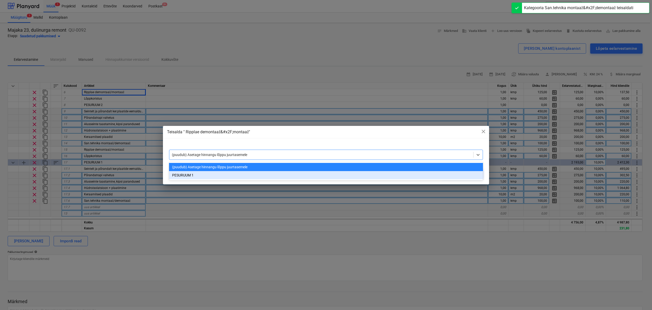
click at [293, 174] on div "PESURUUM 1" at bounding box center [326, 175] width 314 height 8
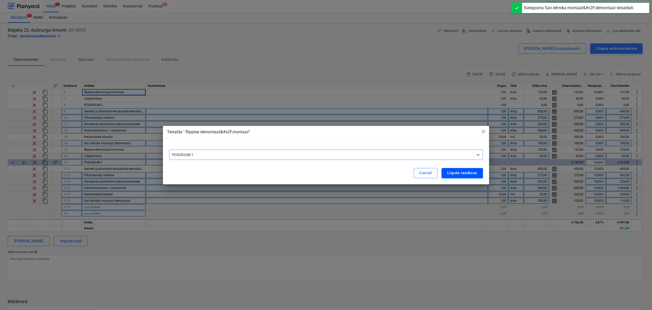
click at [455, 170] on div "Liiguta reaüksus" at bounding box center [462, 173] width 30 height 7
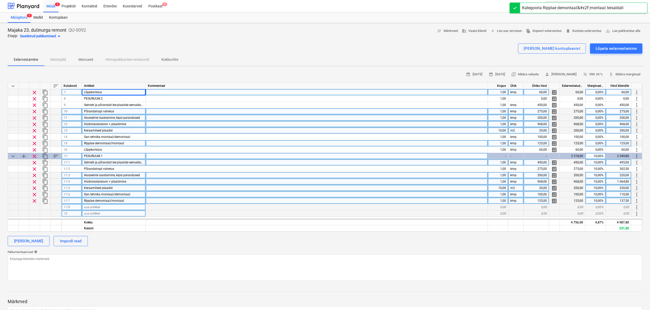
click at [639, 92] on span "more_vert" at bounding box center [637, 92] width 6 height 6
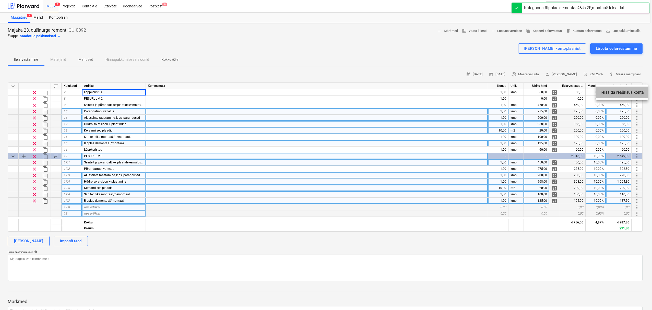
click at [624, 93] on li "Teisalda reaüksus kohta" at bounding box center [622, 93] width 52 height 12
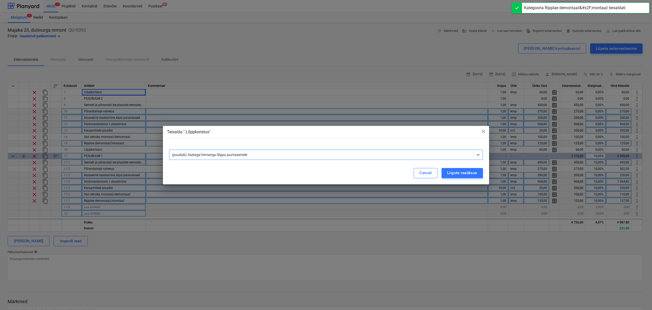
drag, startPoint x: 434, startPoint y: 155, endPoint x: 423, endPoint y: 158, distance: 11.3
click at [434, 155] on div at bounding box center [321, 154] width 299 height 5
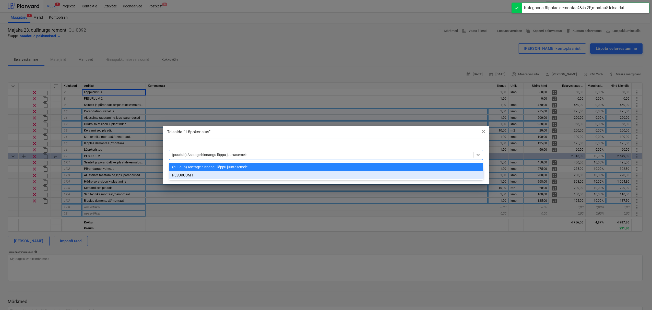
click at [312, 175] on div "PESURUUM 1" at bounding box center [326, 175] width 314 height 8
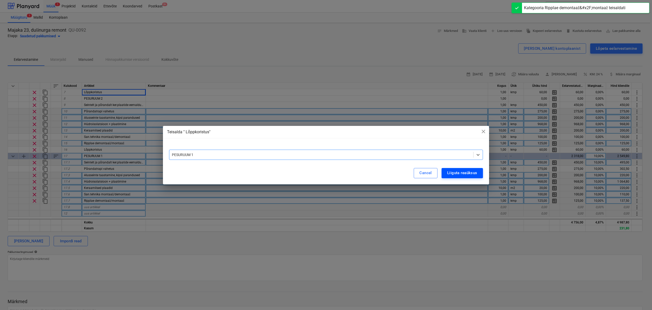
click at [463, 175] on div "Liiguta reaüksus" at bounding box center [462, 173] width 30 height 7
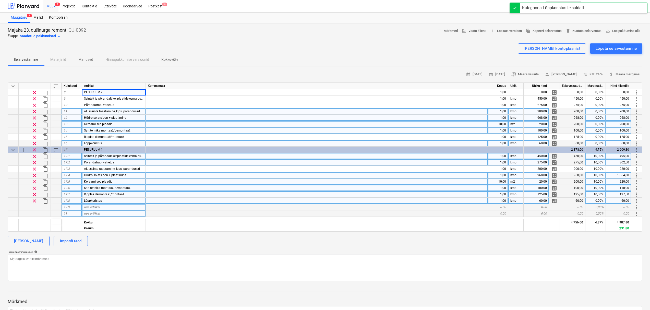
click at [105, 145] on div "Lõppkoristus" at bounding box center [114, 143] width 64 height 6
click at [122, 143] on input "Lõppkoristus" at bounding box center [114, 143] width 64 height 6
click at [91, 141] on input "Lõppkoristus" at bounding box center [114, 143] width 64 height 6
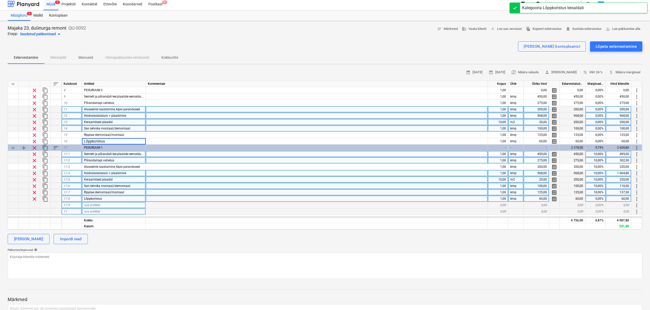
scroll to position [3, 0]
click at [28, 239] on div "[PERSON_NAME]" at bounding box center [28, 238] width 29 height 7
type textarea "x"
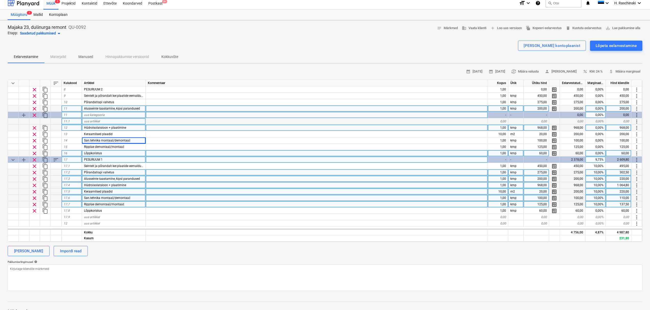
click at [105, 116] on div "uus kategooria" at bounding box center [114, 115] width 64 height 6
type input "PESURUUM 2"
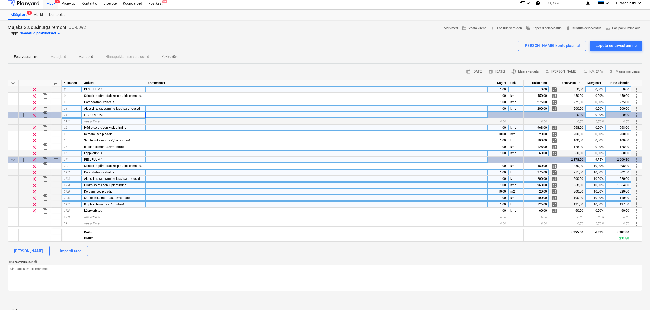
click at [112, 89] on div "PESURUUM 2" at bounding box center [114, 89] width 64 height 6
click at [35, 88] on span "clear" at bounding box center [34, 90] width 6 height 6
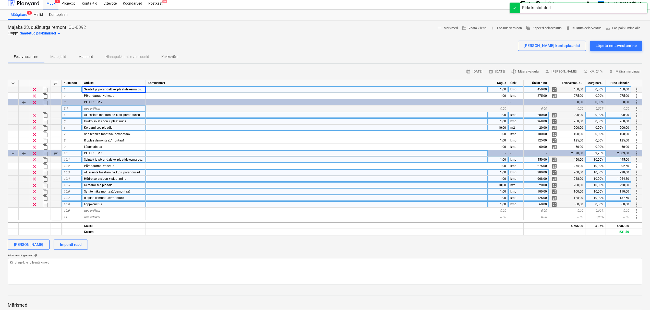
click at [638, 88] on span "more_vert" at bounding box center [637, 90] width 6 height 6
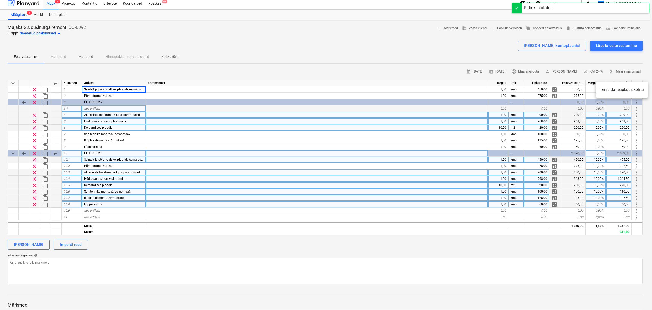
click at [627, 90] on li "Teisalda reaüksus kohta" at bounding box center [622, 90] width 52 height 12
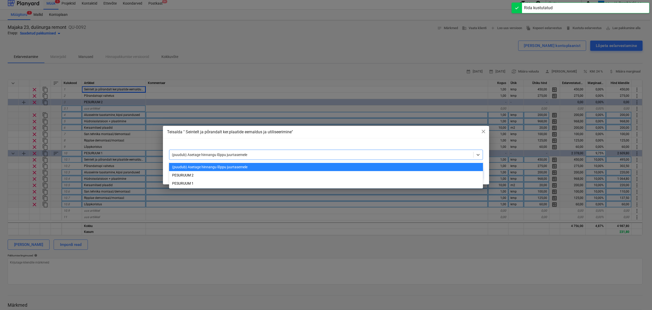
click at [331, 154] on div at bounding box center [321, 154] width 299 height 5
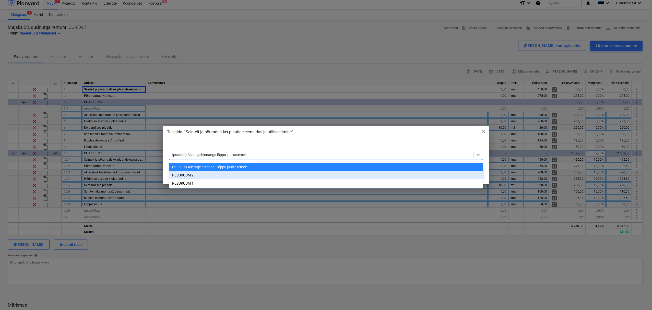
click at [213, 177] on div "PESURUUM 2" at bounding box center [326, 175] width 314 height 8
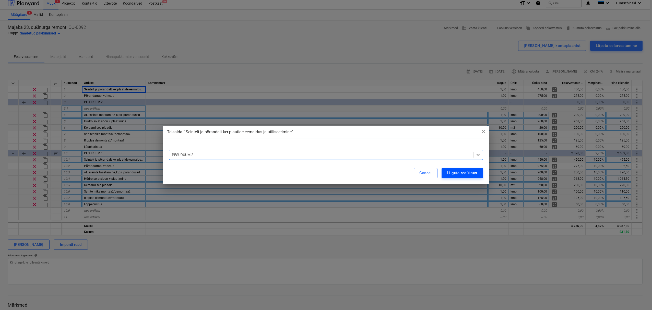
click at [453, 173] on div "Liiguta reaüksus" at bounding box center [462, 173] width 30 height 7
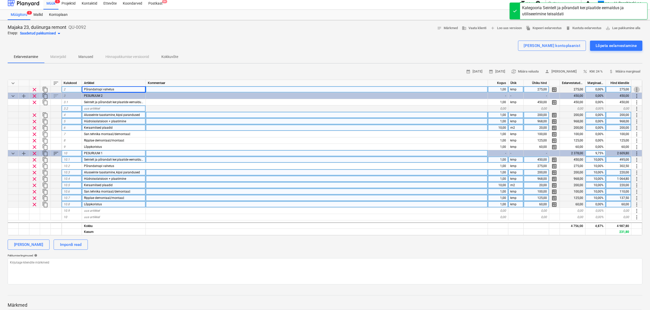
click at [637, 90] on span "more_vert" at bounding box center [637, 90] width 6 height 6
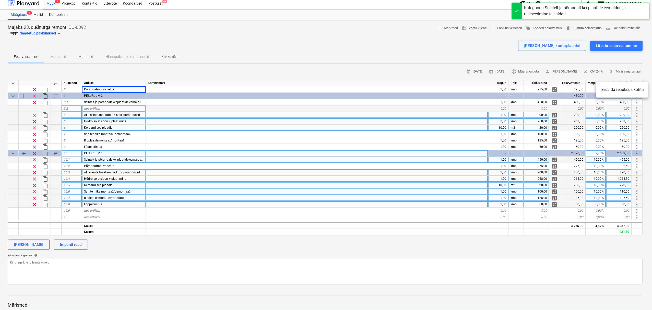
click at [618, 91] on li "Teisalda reaüksus kohta" at bounding box center [622, 90] width 52 height 12
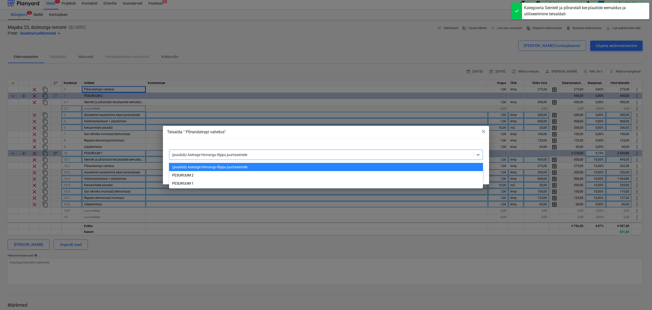
click at [295, 153] on div at bounding box center [321, 154] width 299 height 5
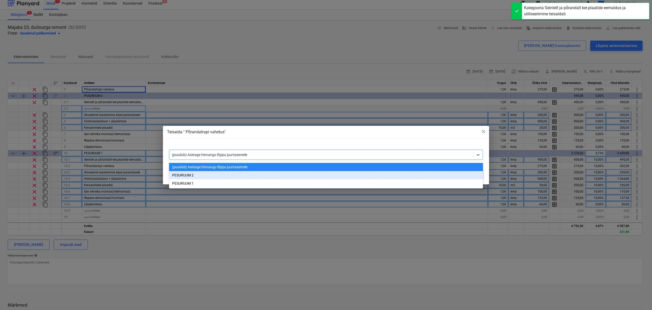
click at [206, 177] on div "PESURUUM 2" at bounding box center [326, 175] width 314 height 8
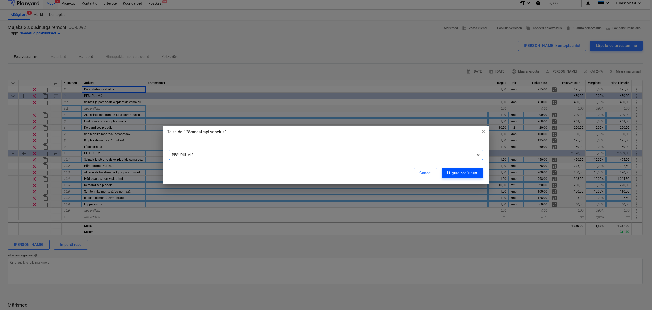
click at [463, 173] on div "Liiguta reaüksus" at bounding box center [462, 173] width 30 height 7
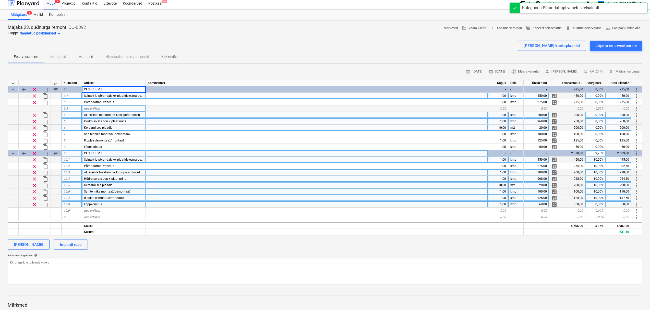
click at [637, 96] on span "more_vert" at bounding box center [637, 96] width 6 height 6
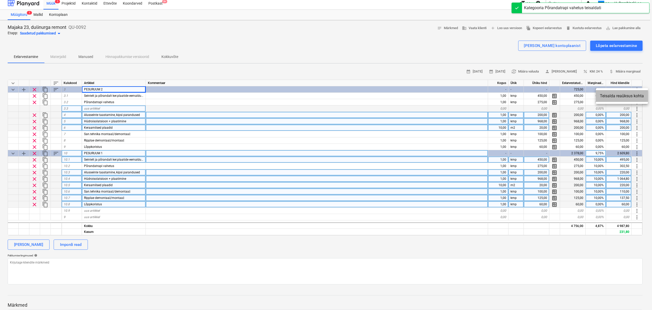
click at [615, 96] on li "Teisalda reaüksus kohta" at bounding box center [622, 96] width 52 height 12
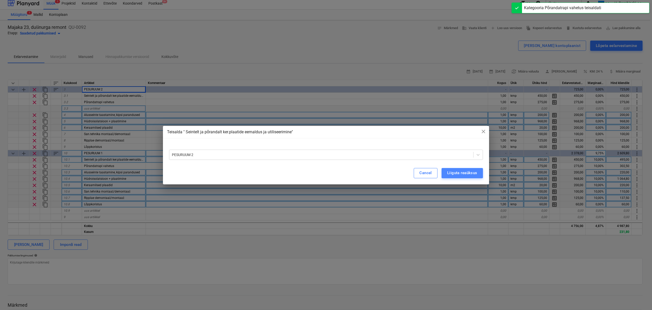
click at [453, 173] on div "Liiguta reaüksus" at bounding box center [462, 173] width 30 height 7
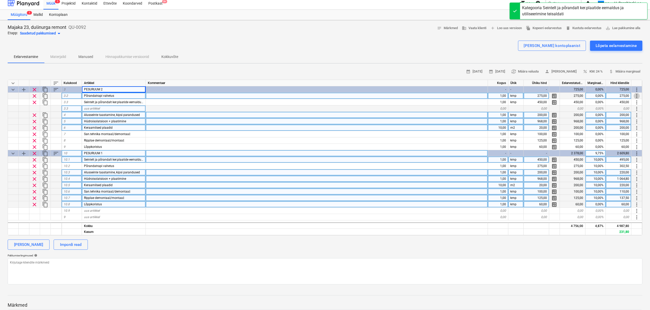
click at [638, 96] on span "more_vert" at bounding box center [637, 96] width 6 height 6
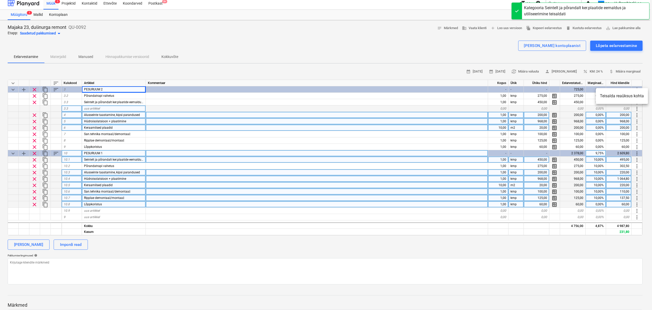
click at [631, 97] on li "Teisalda reaüksus kohta" at bounding box center [622, 96] width 52 height 12
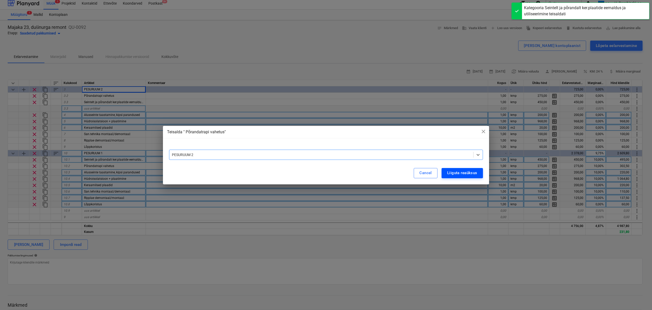
click at [461, 171] on div "Liiguta reaüksus" at bounding box center [462, 173] width 30 height 7
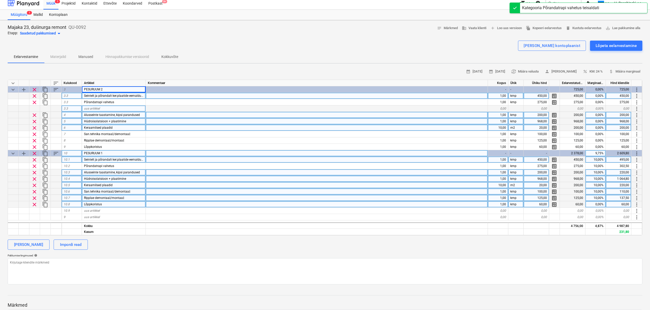
click at [639, 97] on span "more_vert" at bounding box center [637, 96] width 6 height 6
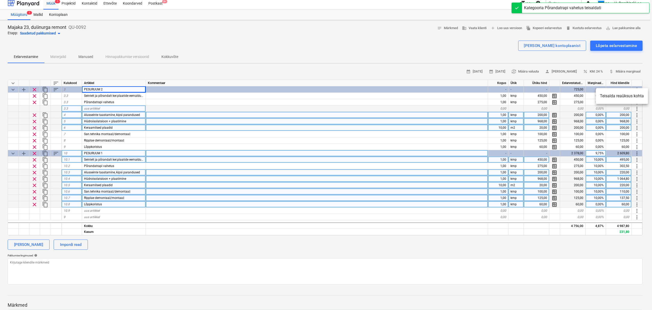
click at [602, 99] on li "Teisalda reaüksus kohta" at bounding box center [622, 96] width 52 height 12
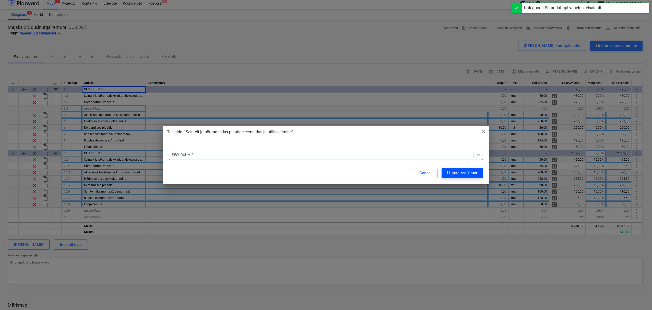
click at [457, 173] on div "Liiguta reaüksus" at bounding box center [462, 173] width 30 height 7
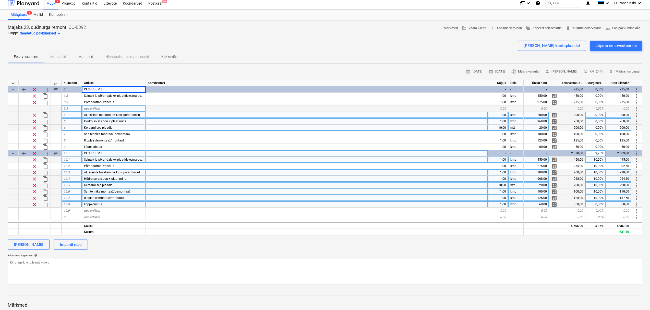
click at [638, 116] on span "more_vert" at bounding box center [637, 115] width 6 height 6
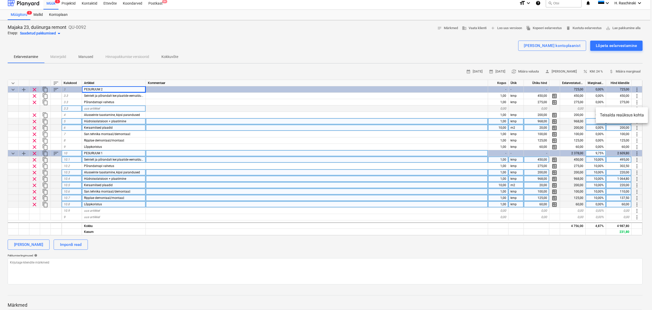
click at [624, 117] on li "Teisalda reaüksus kohta" at bounding box center [622, 115] width 52 height 12
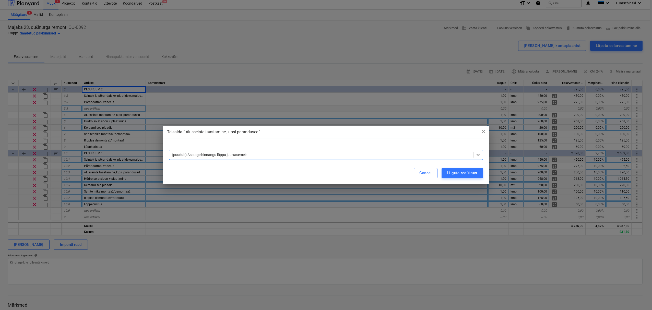
click at [306, 153] on div at bounding box center [321, 154] width 299 height 5
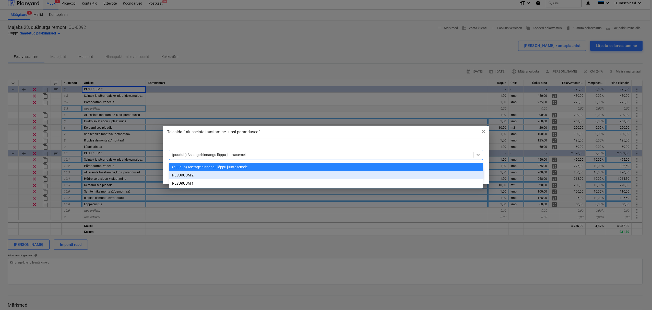
click at [230, 173] on div "PESURUUM 2" at bounding box center [326, 175] width 314 height 8
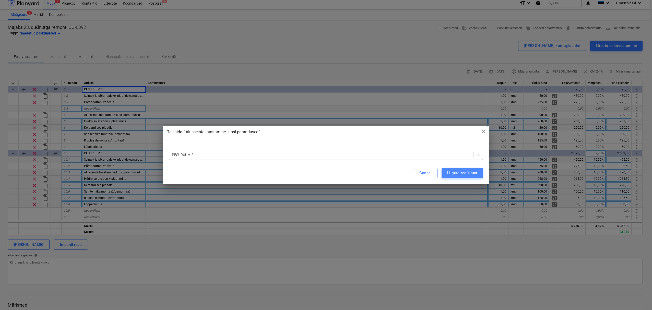
click at [457, 171] on div "Liiguta reaüksus" at bounding box center [462, 173] width 30 height 7
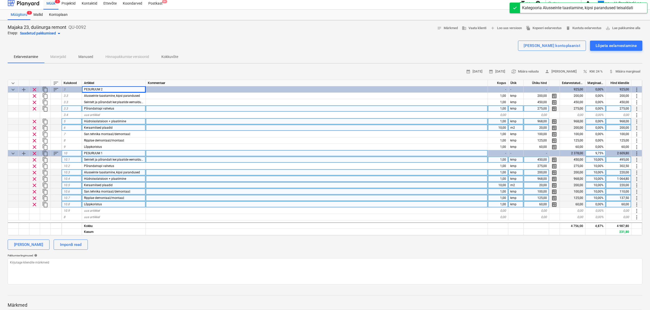
click at [637, 123] on span "more_vert" at bounding box center [637, 121] width 6 height 6
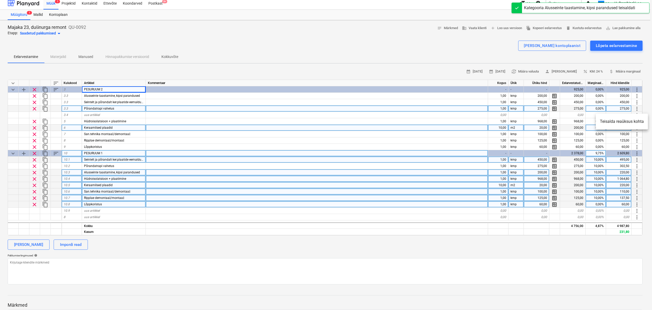
click at [633, 123] on li "Teisalda reaüksus kohta" at bounding box center [622, 122] width 52 height 12
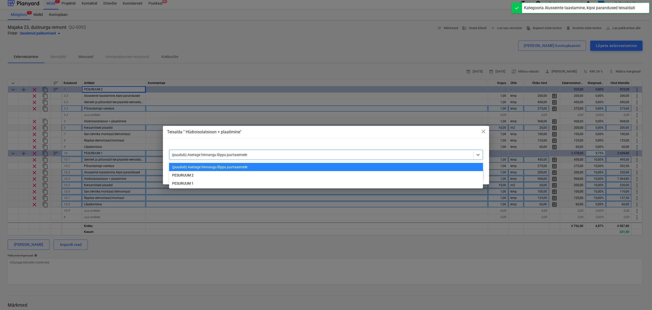
click at [424, 155] on div at bounding box center [321, 154] width 299 height 5
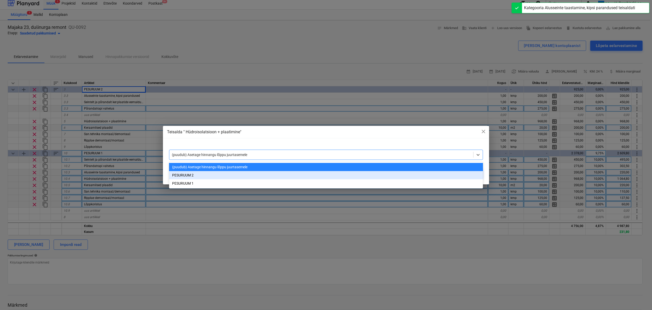
click at [249, 173] on div "PESURUUM 2" at bounding box center [326, 175] width 314 height 8
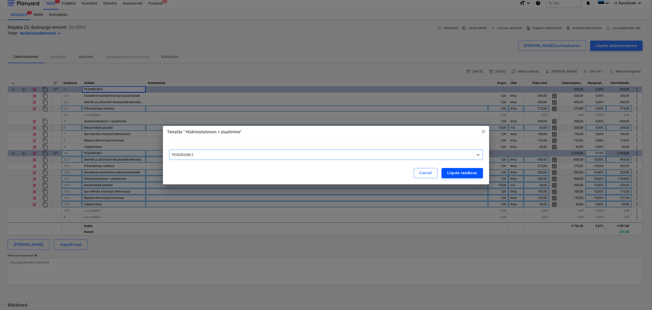
click at [464, 173] on div "Liiguta reaüksus" at bounding box center [462, 173] width 30 height 7
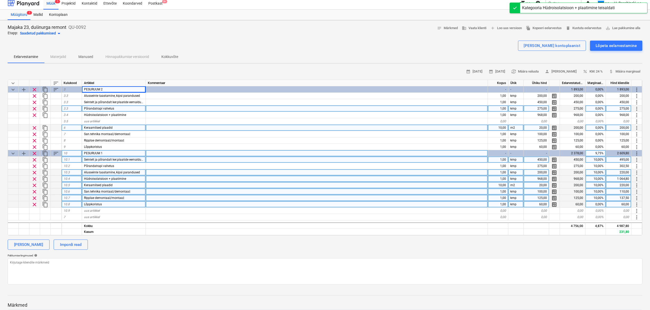
click at [638, 129] on span "more_vert" at bounding box center [637, 128] width 6 height 6
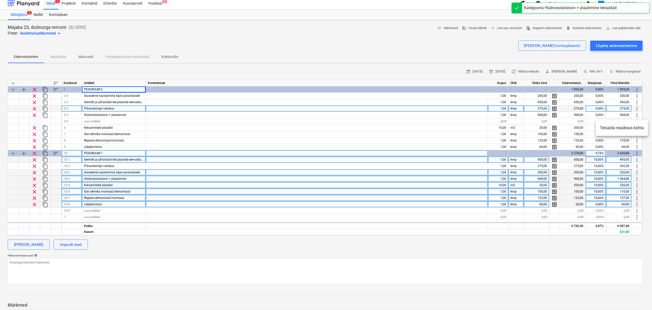
click at [614, 130] on li "Teisalda reaüksus kohta" at bounding box center [622, 128] width 52 height 12
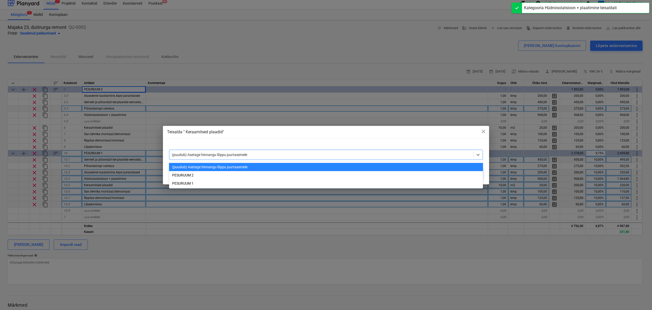
click at [400, 154] on div at bounding box center [321, 154] width 299 height 5
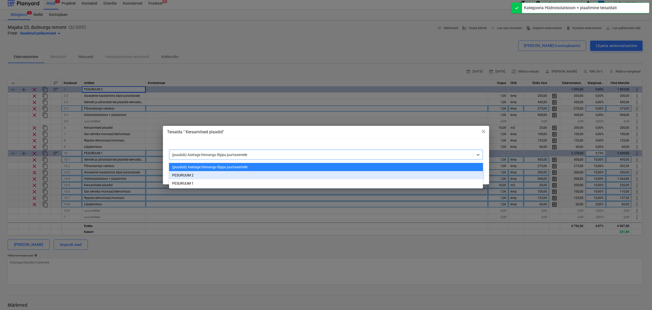
click at [280, 173] on div "PESURUUM 2" at bounding box center [326, 175] width 314 height 8
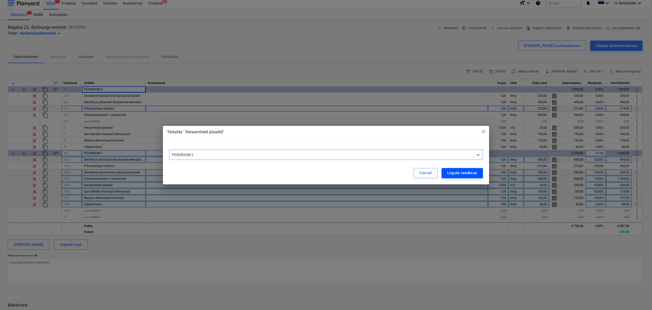
click at [462, 175] on div "Liiguta reaüksus" at bounding box center [462, 173] width 30 height 7
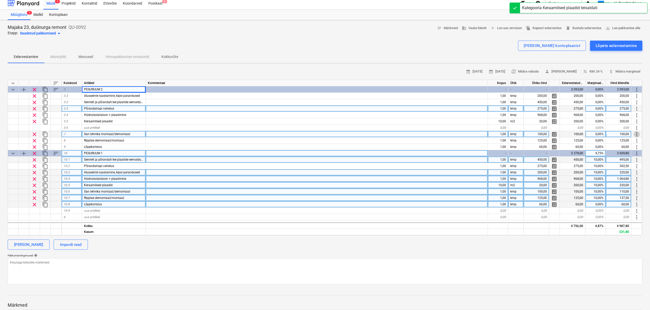
click at [635, 134] on span "more_vert" at bounding box center [637, 134] width 6 height 6
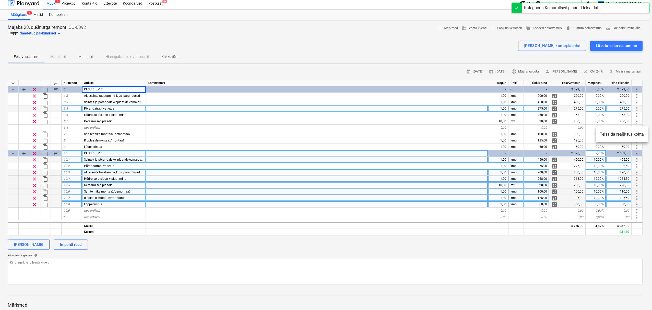
click at [625, 136] on li "Teisalda reaüksus kohta" at bounding box center [622, 134] width 52 height 12
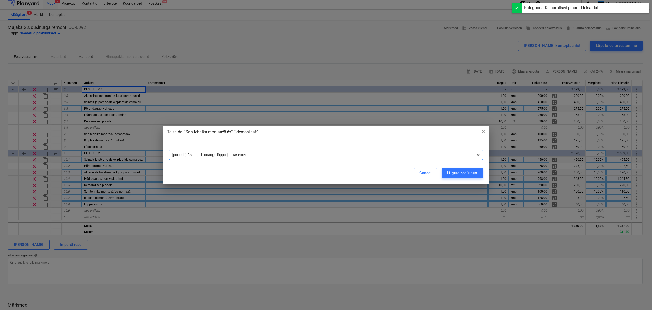
click at [309, 155] on div at bounding box center [321, 154] width 299 height 5
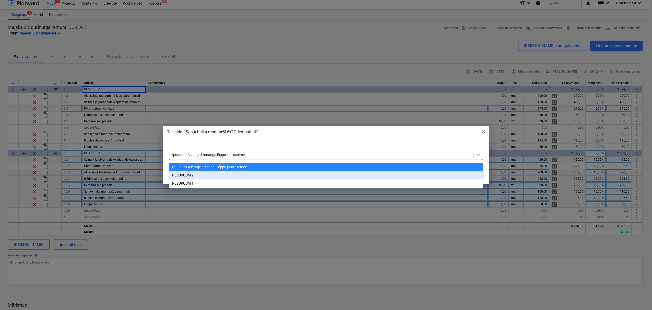
click at [242, 175] on div "PESURUUM 2" at bounding box center [326, 175] width 314 height 8
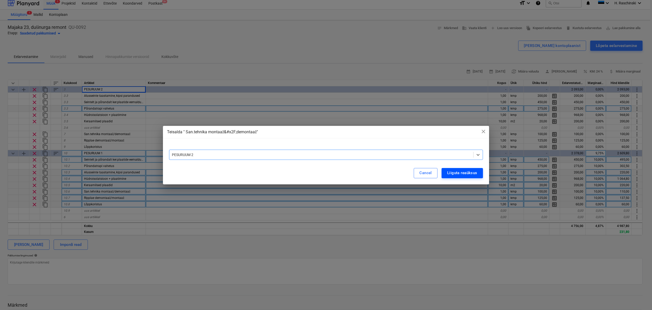
click at [468, 174] on div "Liiguta reaüksus" at bounding box center [462, 173] width 30 height 7
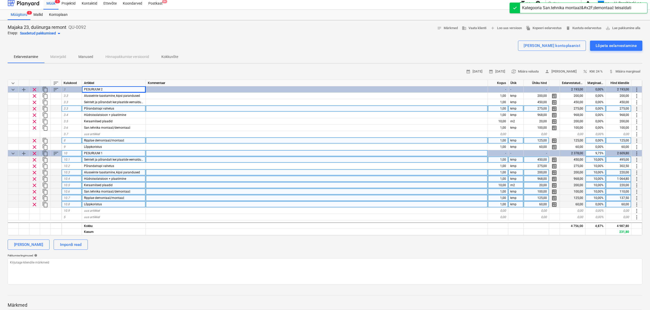
click at [639, 141] on span "more_vert" at bounding box center [637, 141] width 6 height 6
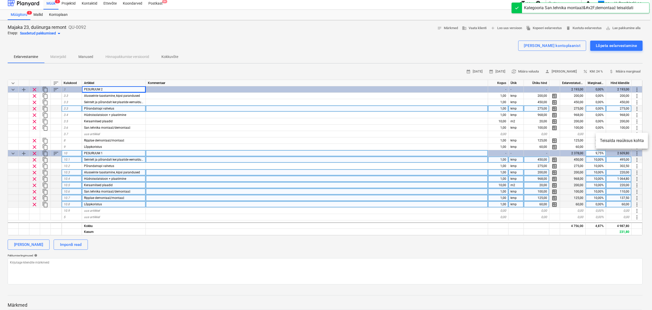
click at [621, 142] on li "Teisalda reaüksus kohta" at bounding box center [622, 141] width 52 height 12
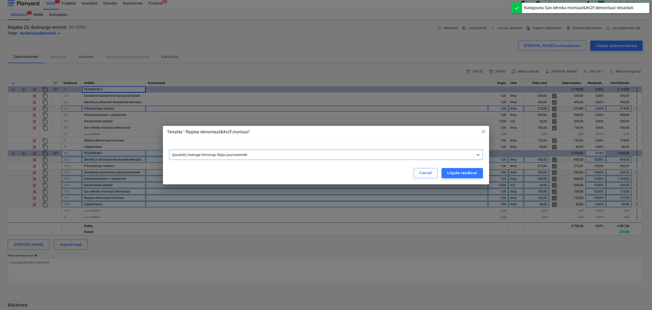
drag, startPoint x: 345, startPoint y: 154, endPoint x: 342, endPoint y: 156, distance: 3.8
click at [344, 154] on div at bounding box center [321, 154] width 299 height 5
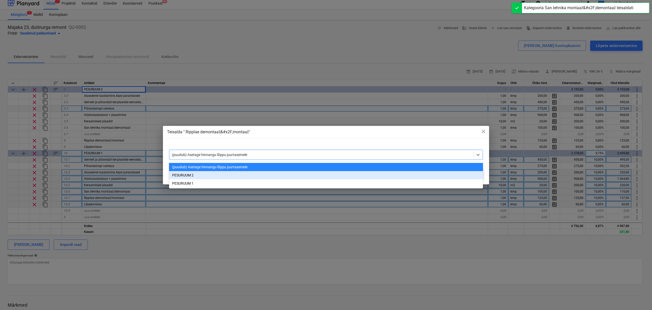
click at [237, 176] on div "PESURUUM 2" at bounding box center [326, 175] width 314 height 8
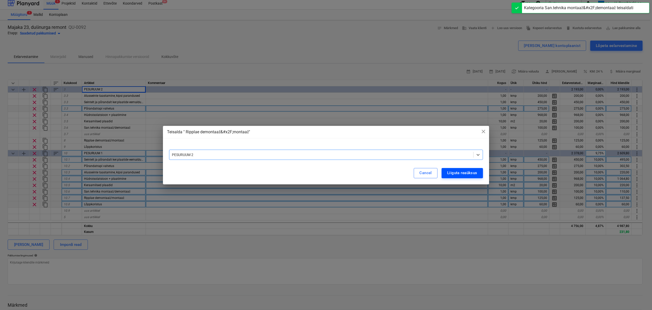
click at [457, 173] on div "Liiguta reaüksus" at bounding box center [462, 173] width 30 height 7
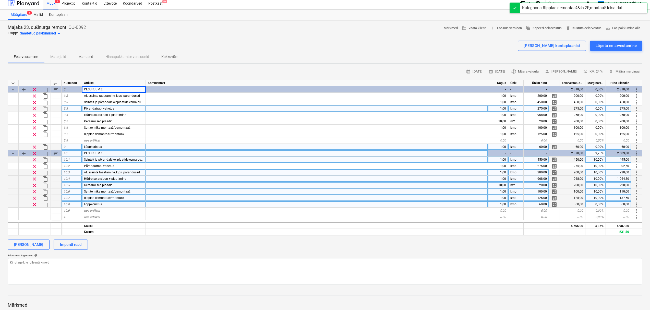
click at [638, 148] on span "more_vert" at bounding box center [637, 147] width 6 height 6
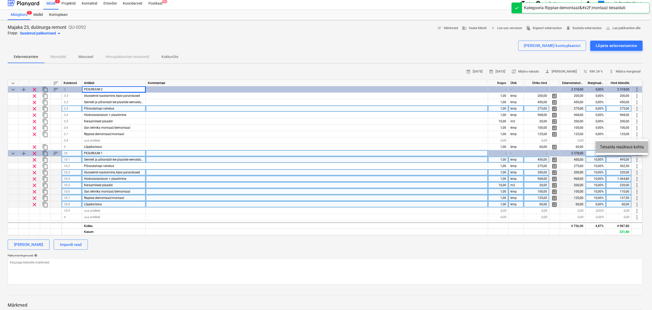
click at [615, 151] on li "Teisalda reaüksus kohta" at bounding box center [622, 147] width 52 height 12
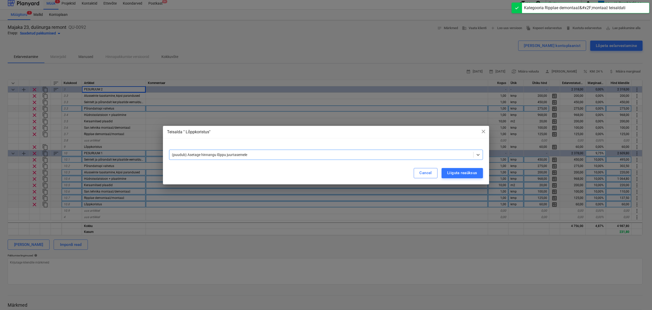
click at [334, 156] on div at bounding box center [321, 154] width 299 height 5
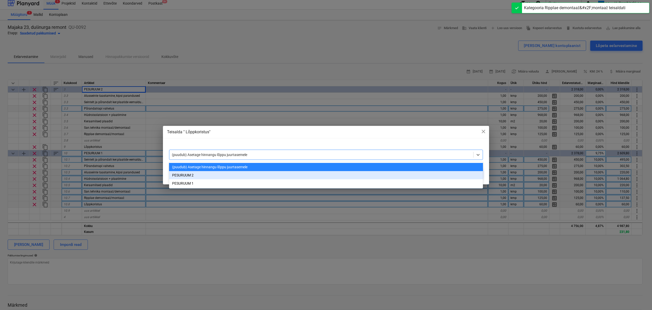
click at [212, 175] on div "PESURUUM 2" at bounding box center [326, 175] width 314 height 8
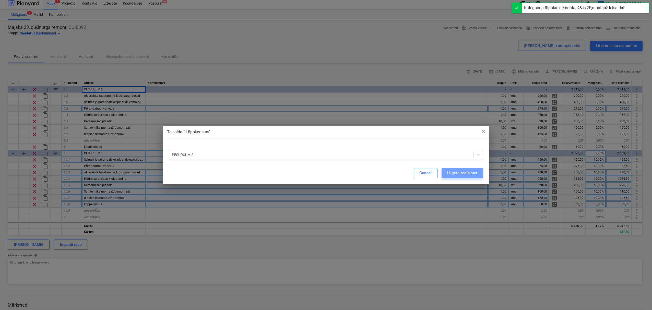
drag, startPoint x: 459, startPoint y: 173, endPoint x: 412, endPoint y: 167, distance: 47.6
click at [459, 173] on div "Liiguta reaüksus" at bounding box center [462, 173] width 30 height 7
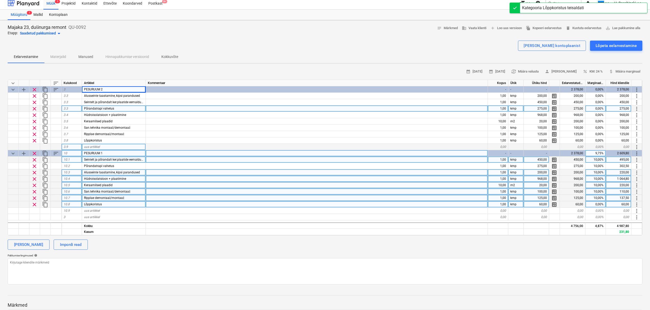
click at [40, 146] on div at bounding box center [45, 147] width 11 height 6
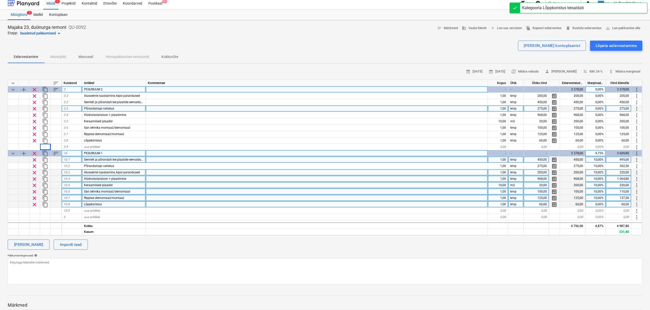
click at [14, 91] on span "keyboard_arrow_down" at bounding box center [13, 90] width 6 height 6
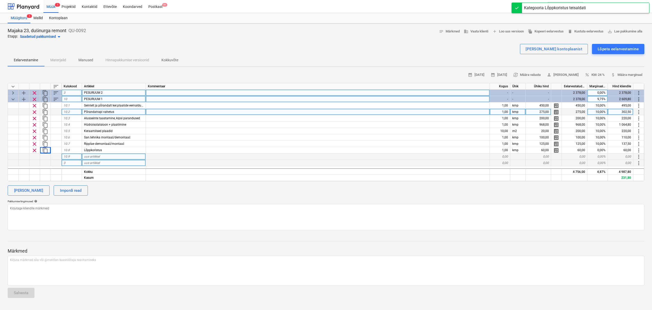
click at [12, 99] on span "keyboard_arrow_down" at bounding box center [13, 99] width 6 height 6
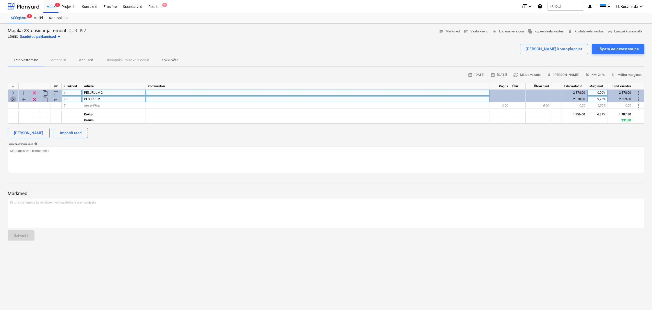
click at [10, 98] on span "keyboard_arrow_right" at bounding box center [13, 99] width 6 height 6
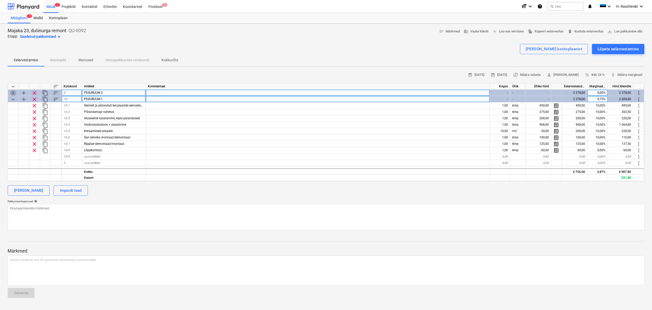
click at [12, 92] on span "keyboard_arrow_right" at bounding box center [13, 93] width 6 height 6
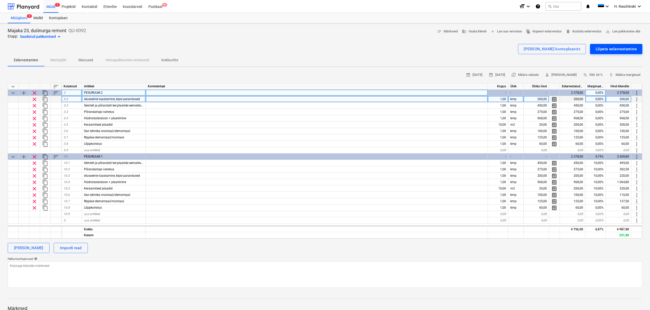
click at [612, 52] on div "Lõpeta eelarvestamine" at bounding box center [616, 49] width 41 height 7
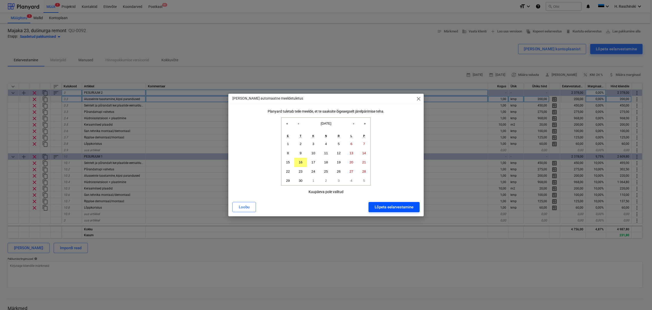
click at [414, 206] on button "Lõpeta eelarvestamine" at bounding box center [393, 207] width 51 height 10
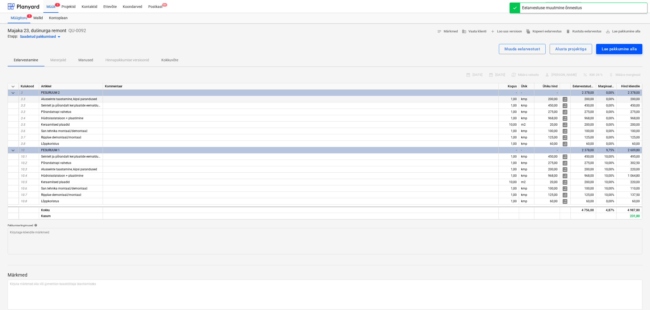
click at [609, 50] on div "Lae pakkumine alla" at bounding box center [619, 49] width 35 height 7
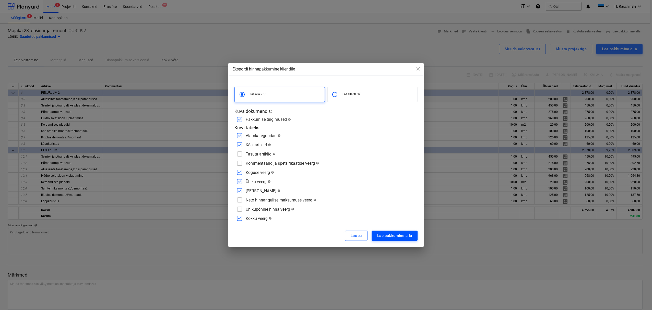
click at [392, 235] on div "Lae pakkumine alla" at bounding box center [394, 235] width 35 height 7
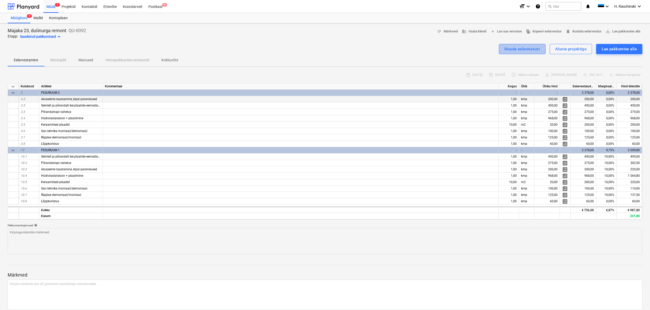
click at [515, 50] on div "Muuda eelarvestust" at bounding box center [522, 49] width 35 height 7
type textarea "x"
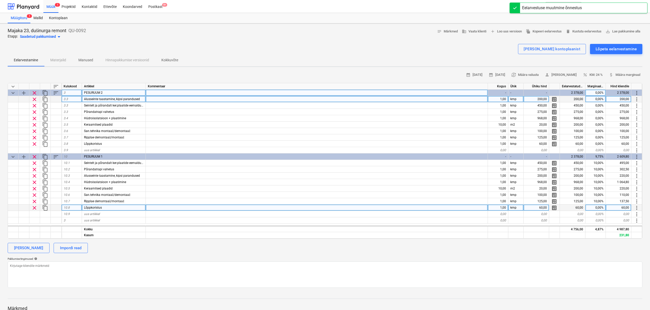
click at [596, 207] on div "0,00%" at bounding box center [595, 208] width 20 height 6
type input "10"
type textarea "x"
click at [560, 260] on div "Pakkumise tingimused help" at bounding box center [325, 258] width 635 height 3
click at [538, 98] on div "200,00" at bounding box center [537, 99] width 26 height 6
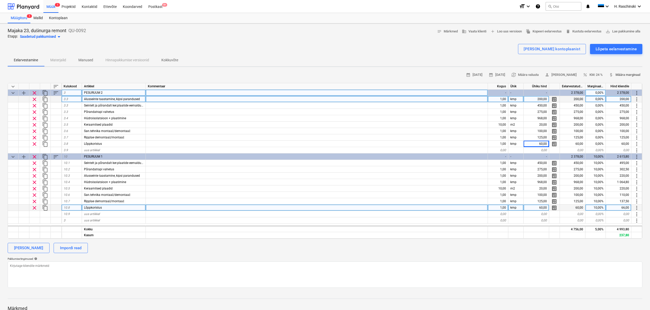
click at [625, 74] on span "attach_money Määra marginaal" at bounding box center [624, 75] width 31 height 6
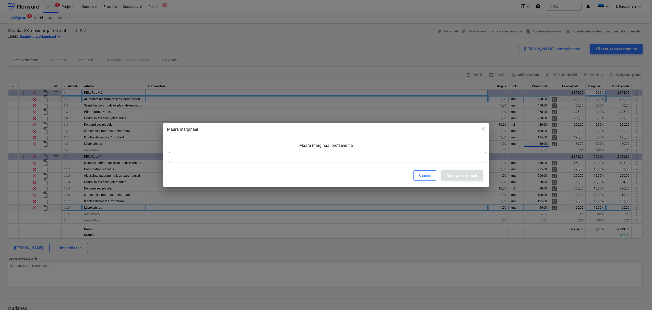
click at [408, 160] on input at bounding box center [327, 157] width 317 height 10
type input "10"
click at [462, 175] on div "Määra marginaal" at bounding box center [462, 175] width 30 height 7
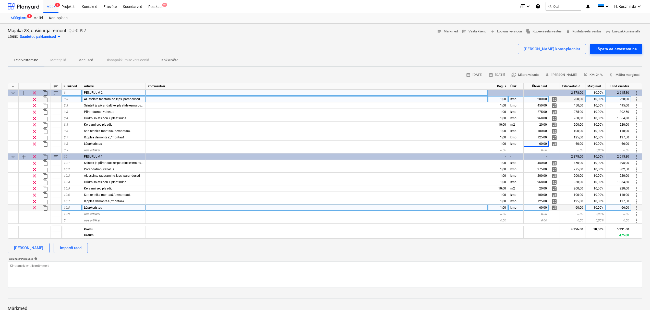
click at [612, 51] on div "Lõpeta eelarvestamine" at bounding box center [616, 49] width 41 height 7
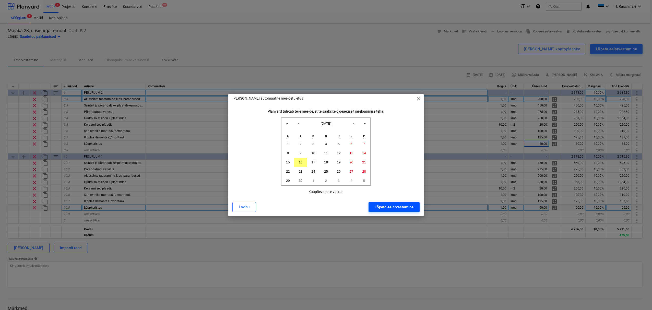
click at [404, 211] on button "Lõpeta eelarvestamine" at bounding box center [393, 207] width 51 height 10
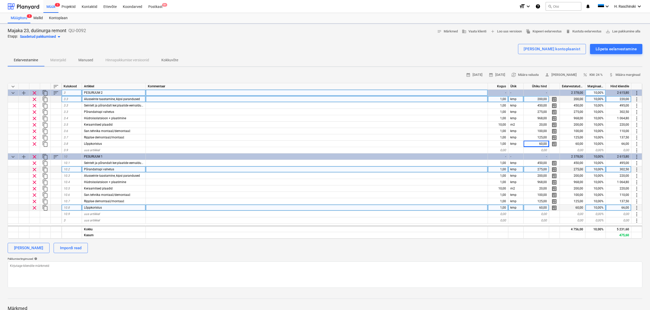
type textarea "x"
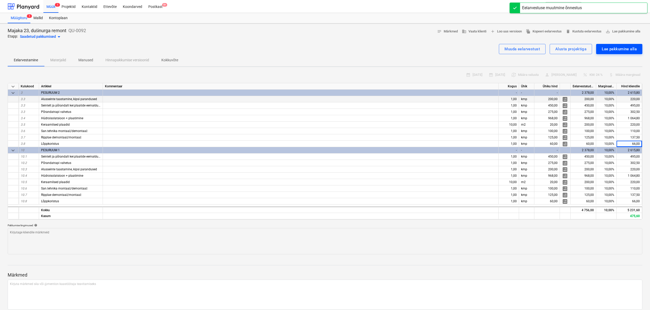
click at [611, 49] on div "Lae pakkumine alla" at bounding box center [619, 49] width 35 height 7
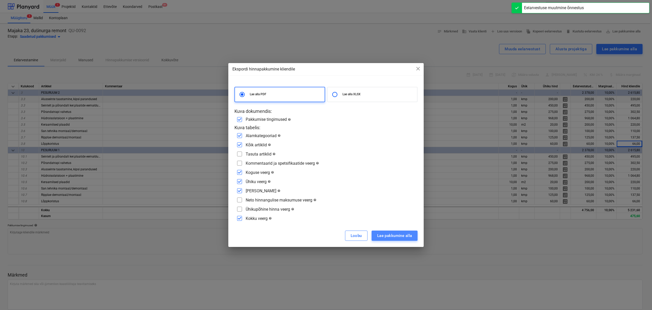
click at [383, 236] on div "Lae pakkumine alla" at bounding box center [394, 235] width 35 height 7
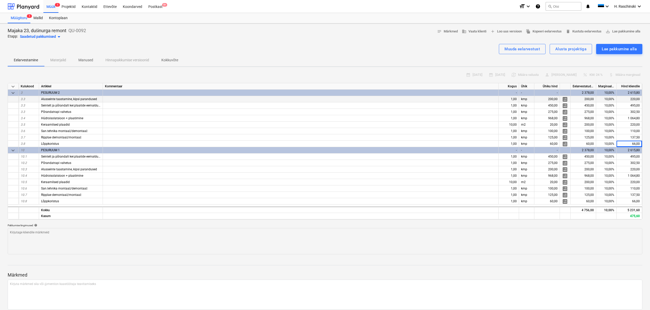
click at [48, 36] on div "Saadetud pakkumised arrow_drop_down" at bounding box center [41, 37] width 42 height 6
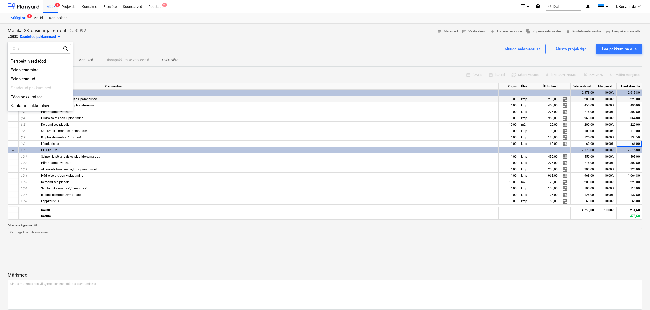
click at [53, 6] on div at bounding box center [325, 155] width 650 height 310
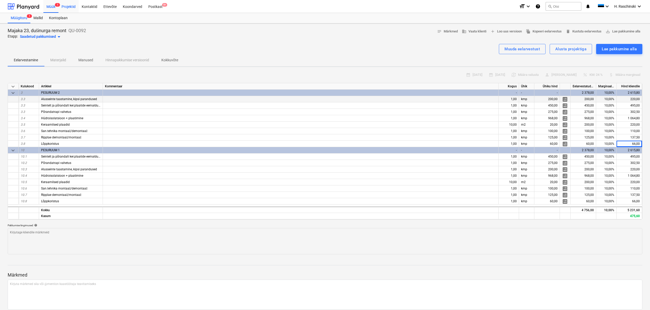
click at [68, 5] on div "Projektid" at bounding box center [68, 6] width 20 height 13
